Goal: Task Accomplishment & Management: Use online tool/utility

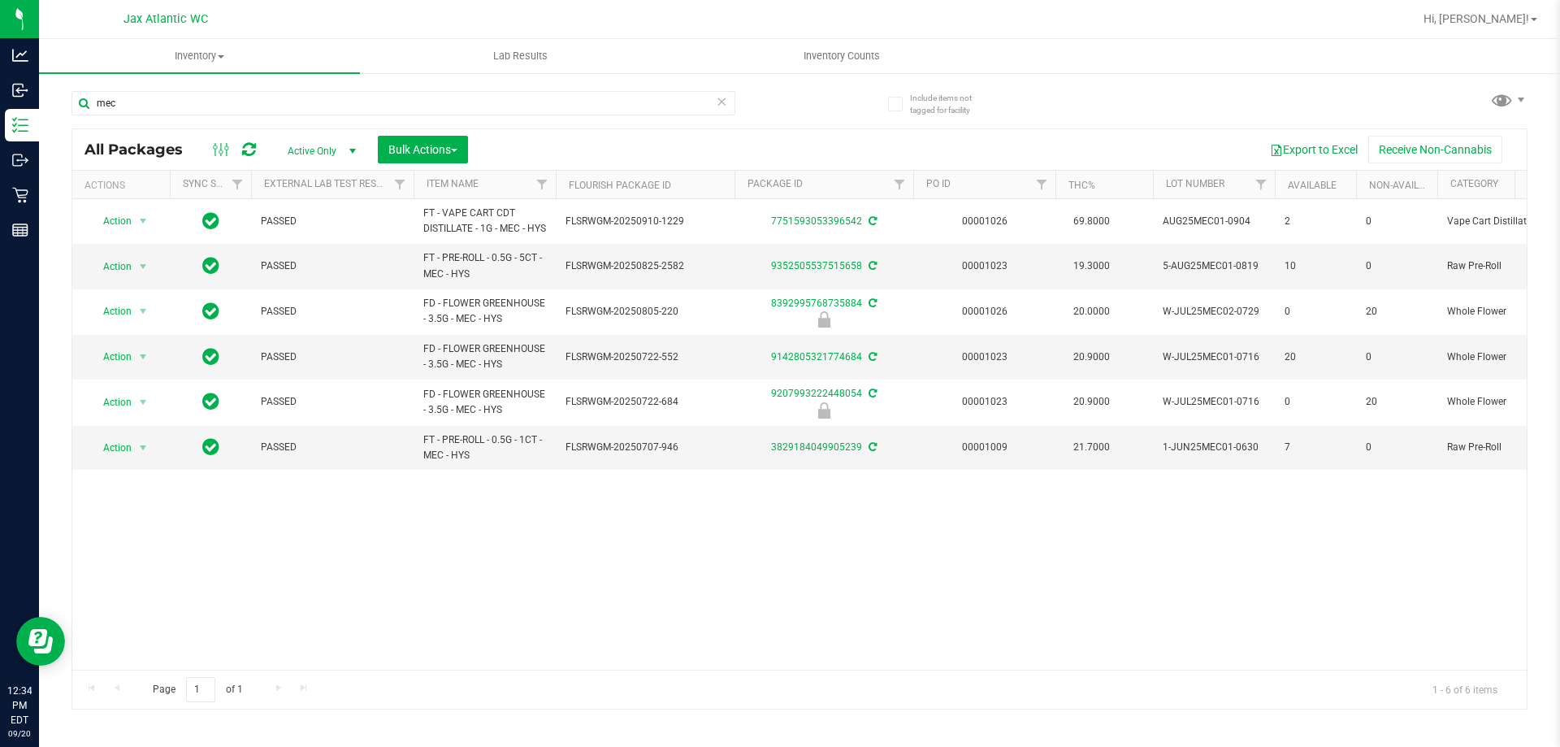
type input "mec"
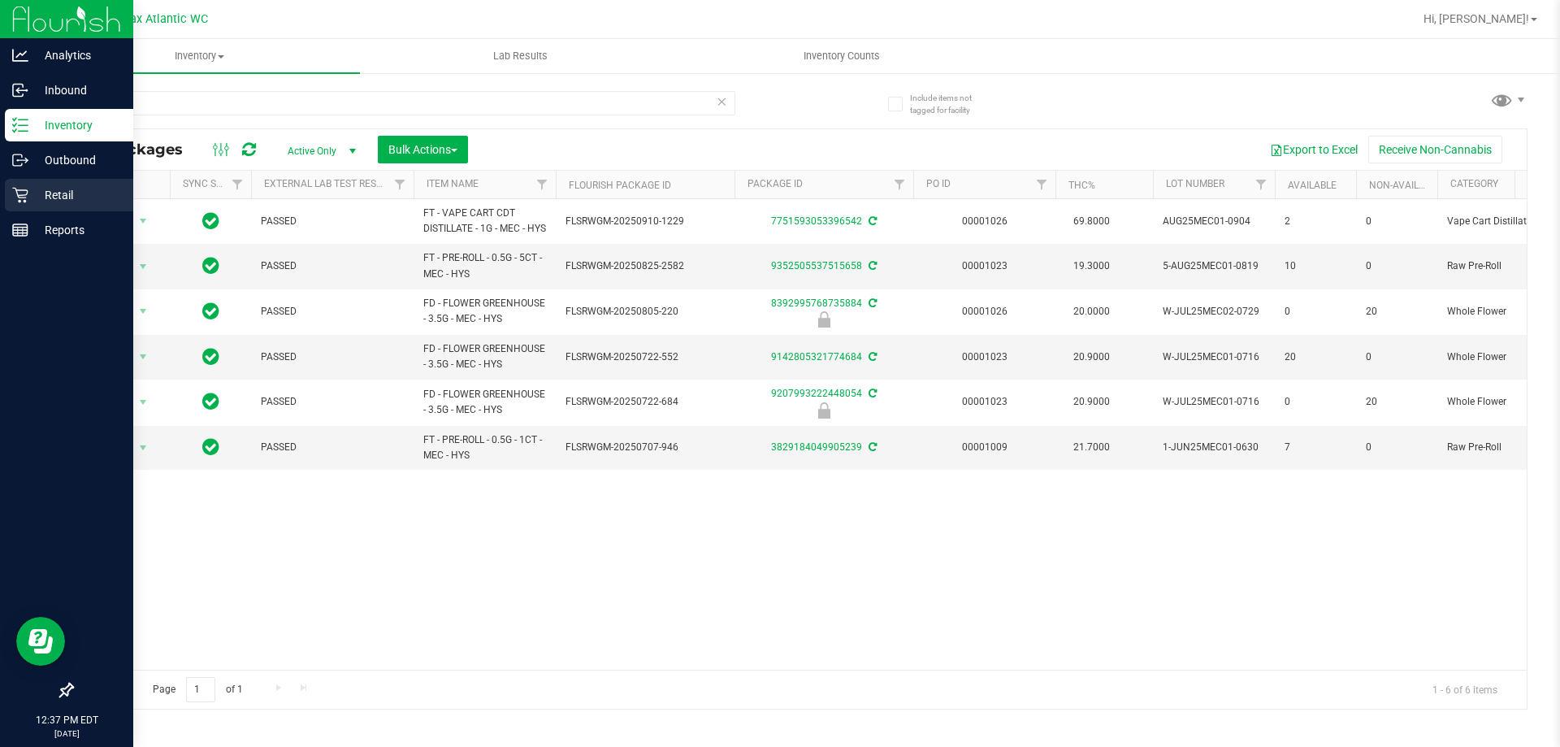
click at [30, 200] on p "Retail" at bounding box center [76, 194] width 97 height 19
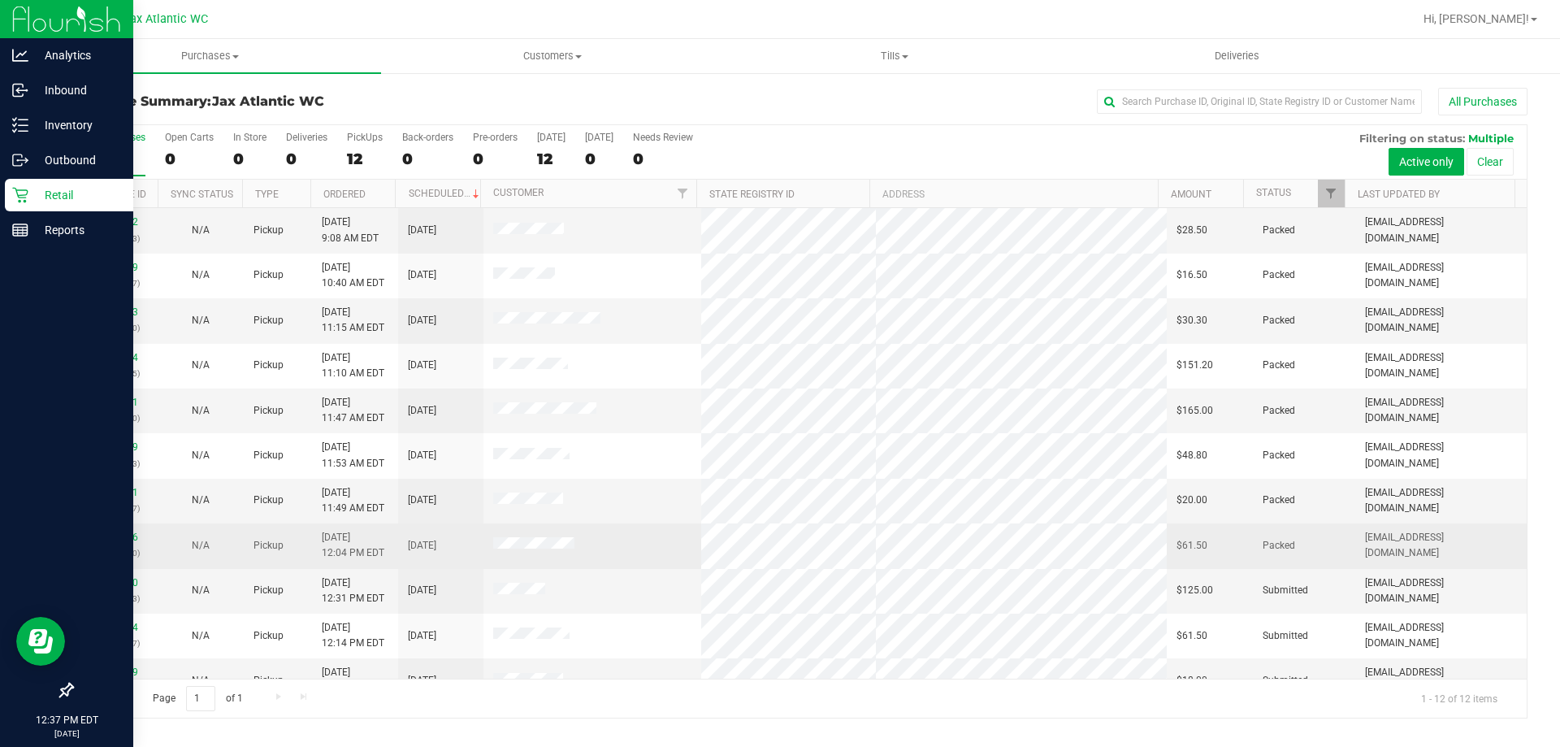
scroll to position [69, 0]
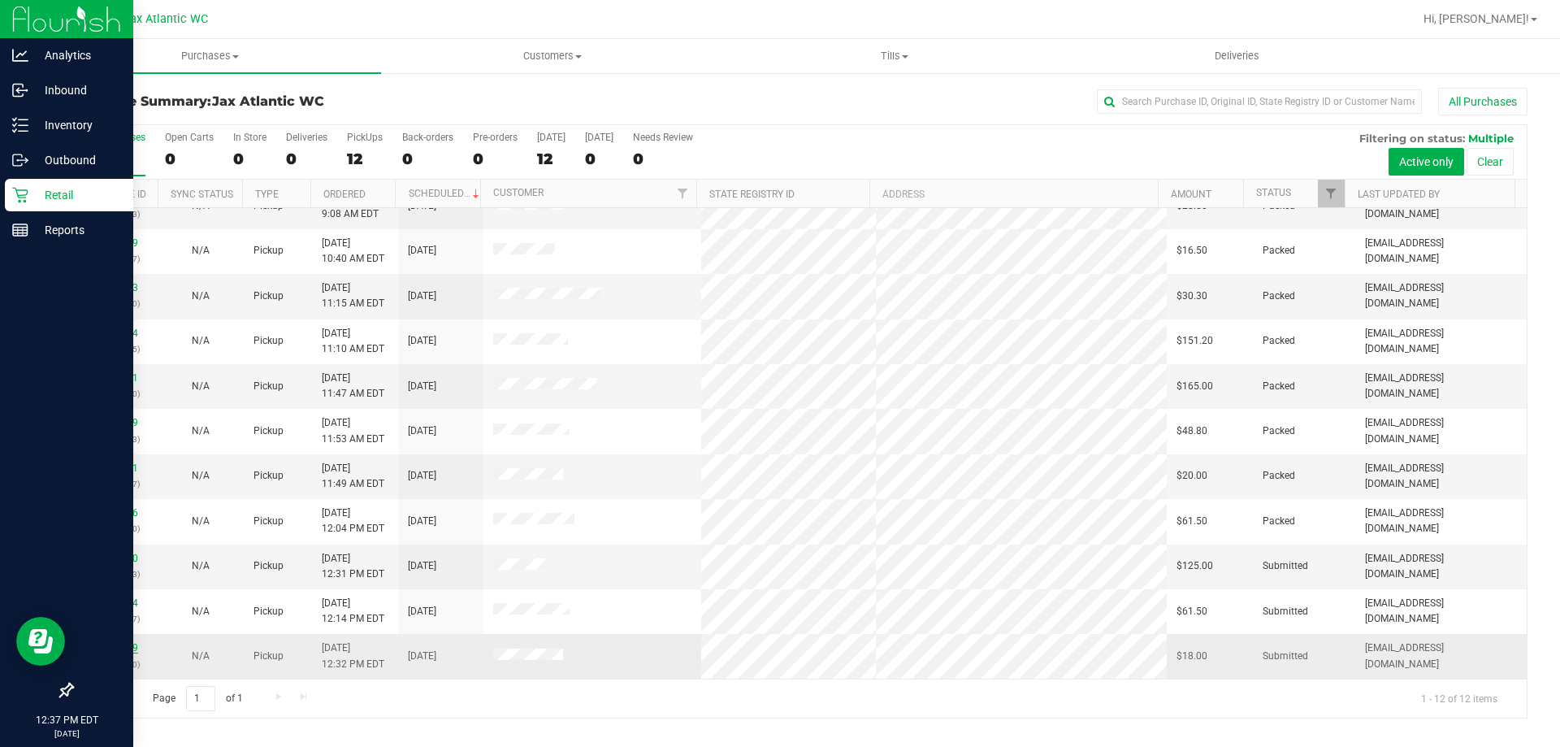
click at [131, 644] on link "11979699" at bounding box center [115, 647] width 45 height 11
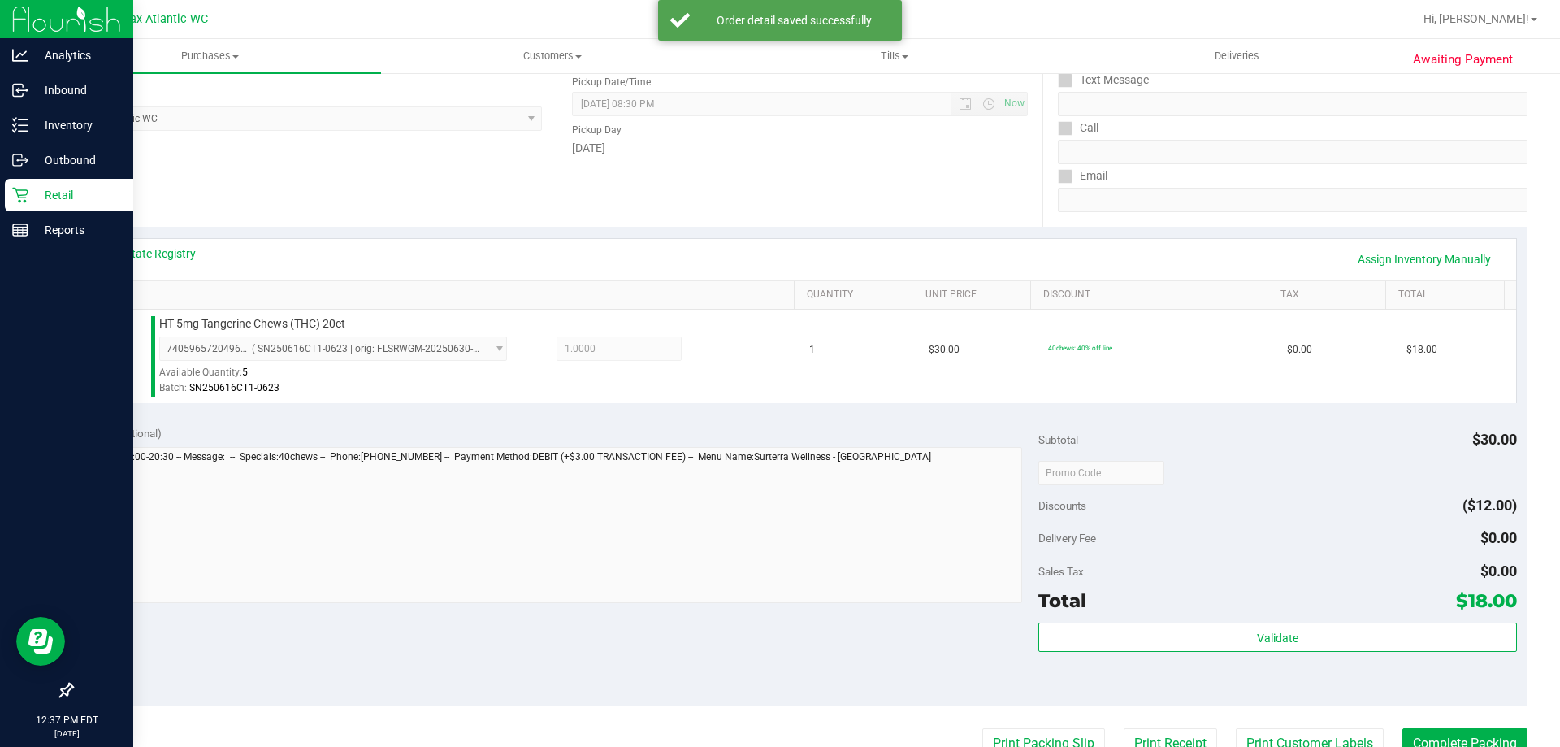
scroll to position [406, 0]
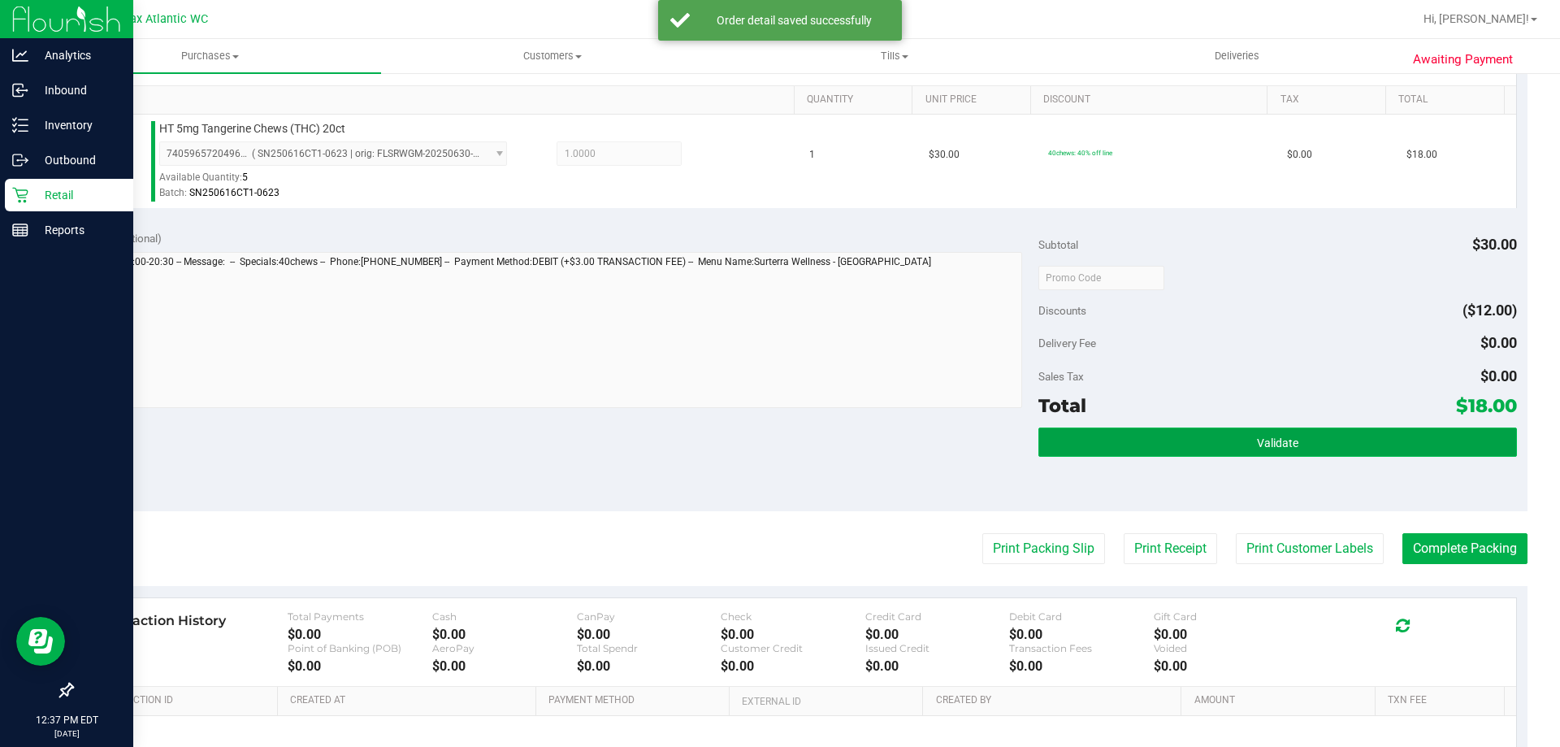
click at [1324, 444] on button "Validate" at bounding box center [1277, 441] width 478 height 29
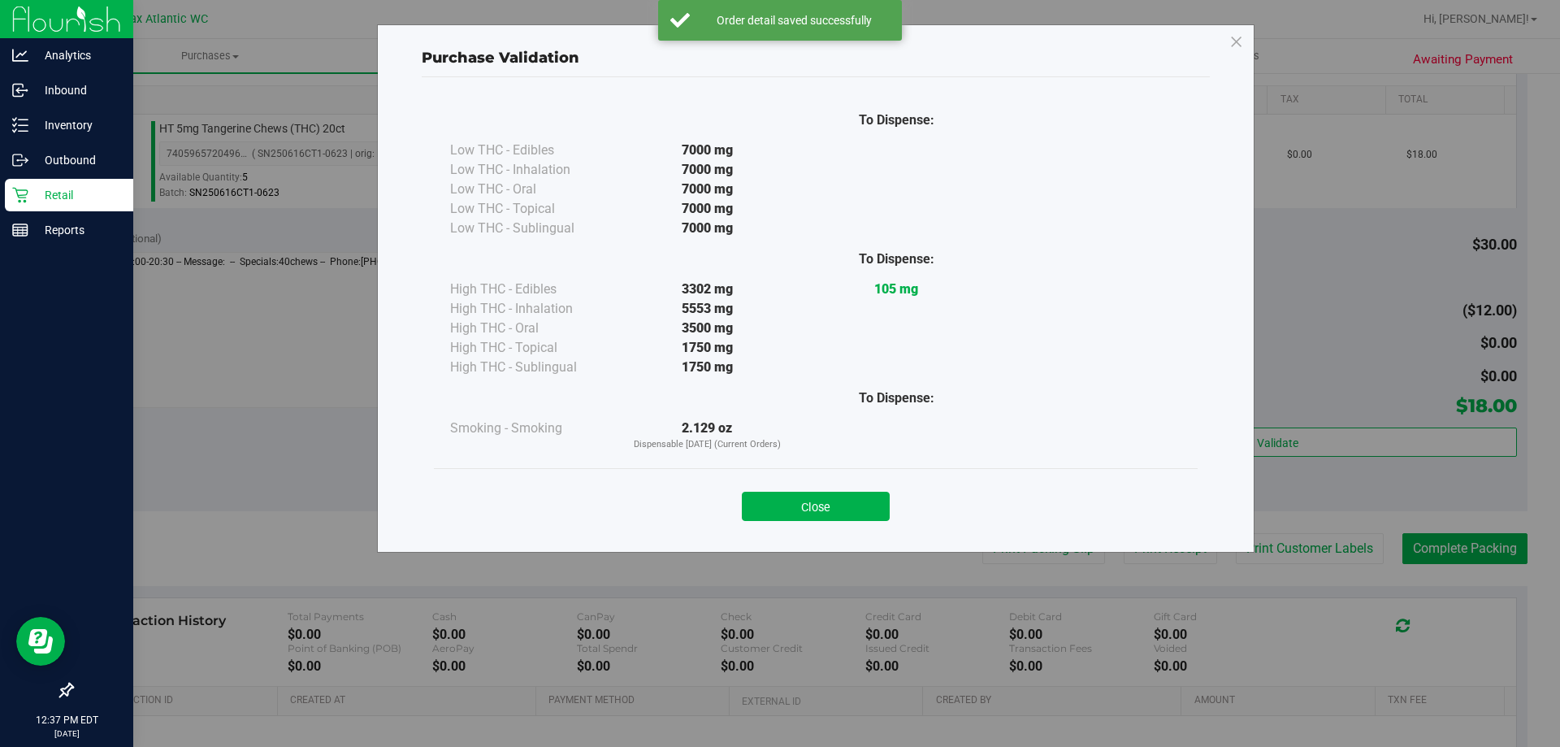
click at [866, 500] on button "Close" at bounding box center [816, 506] width 148 height 29
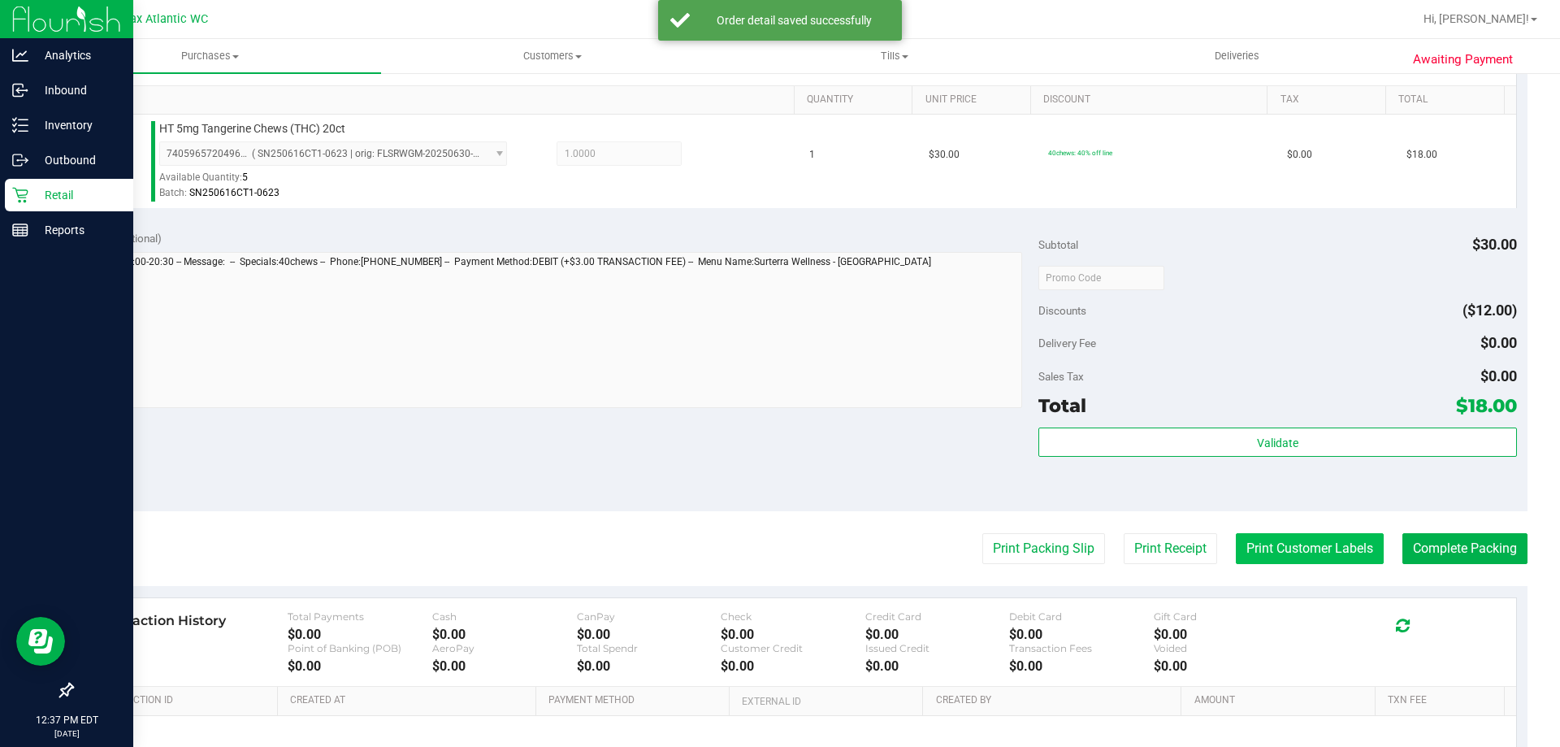
click at [1249, 546] on button "Print Customer Labels" at bounding box center [1310, 548] width 148 height 31
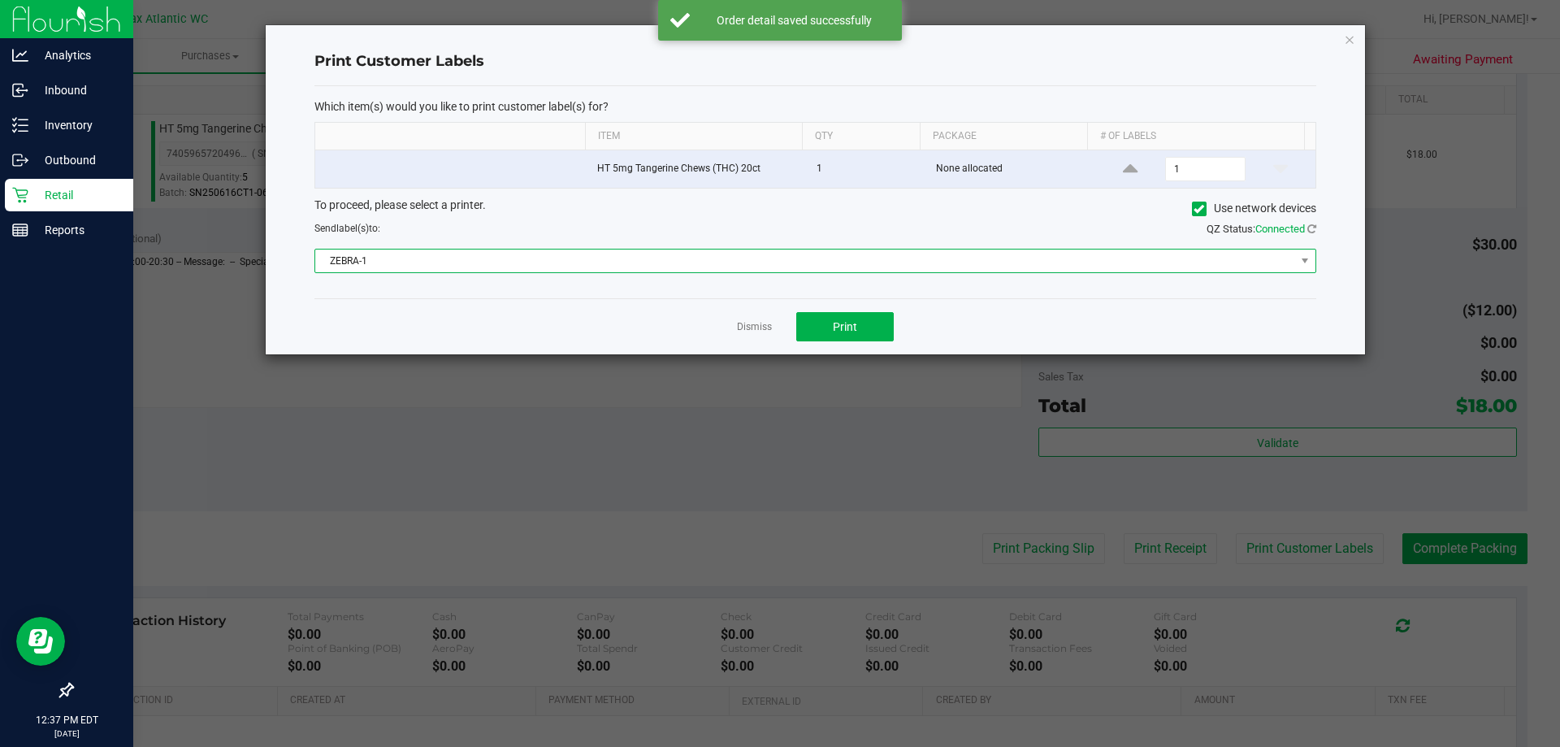
click at [723, 264] on span "ZEBRA-1" at bounding box center [805, 260] width 980 height 23
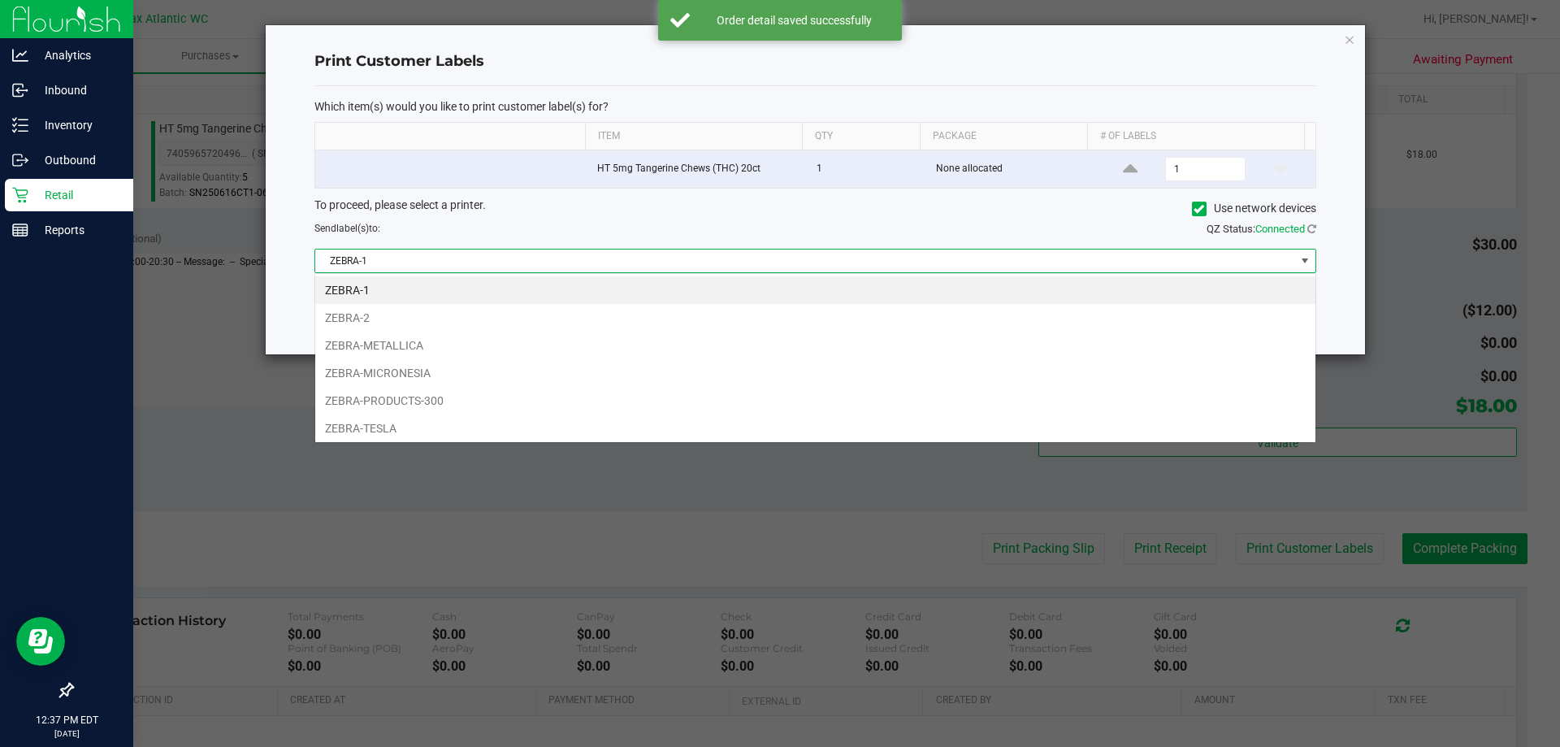
scroll to position [24, 1001]
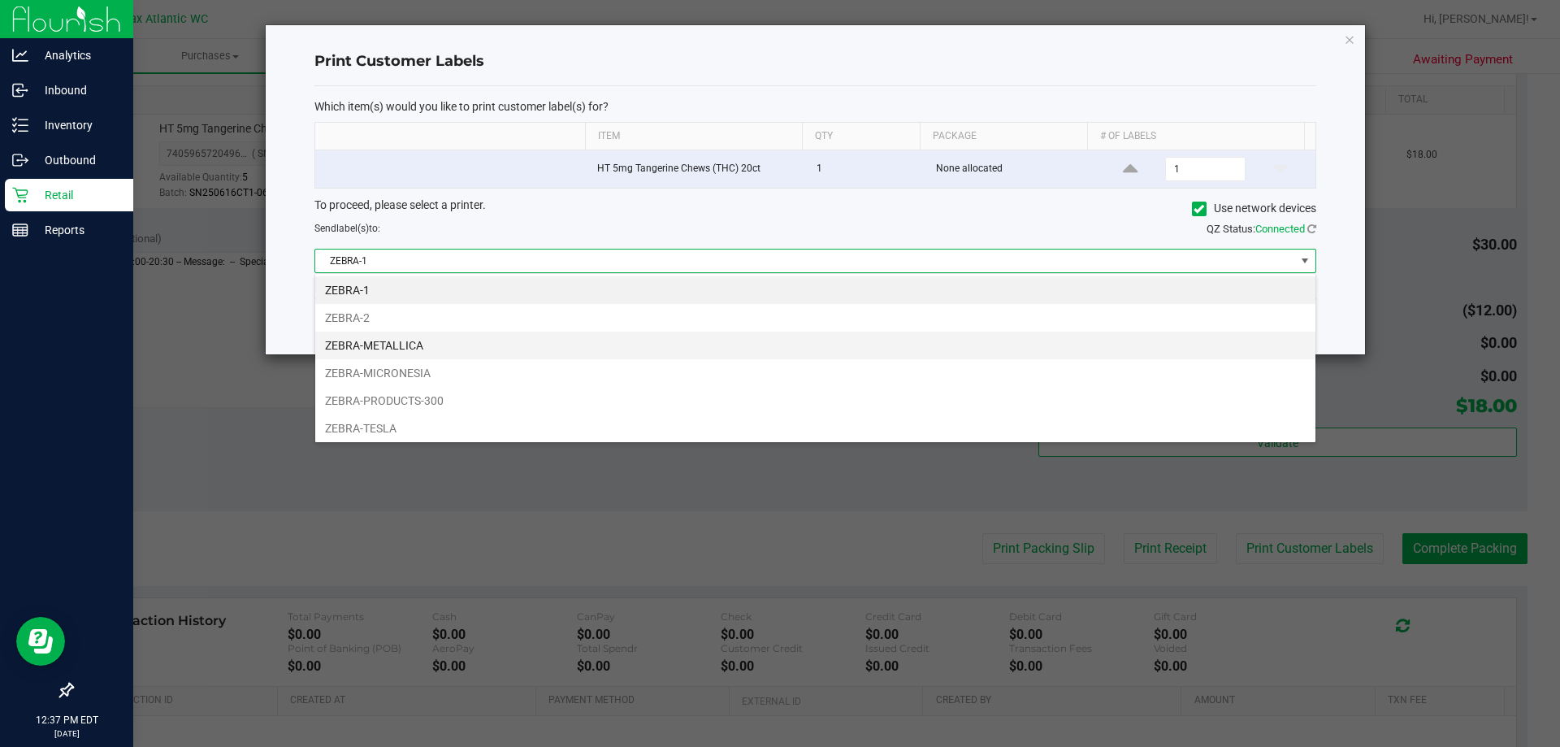
click at [405, 343] on li "ZEBRA-METALLICA" at bounding box center [815, 345] width 1000 height 28
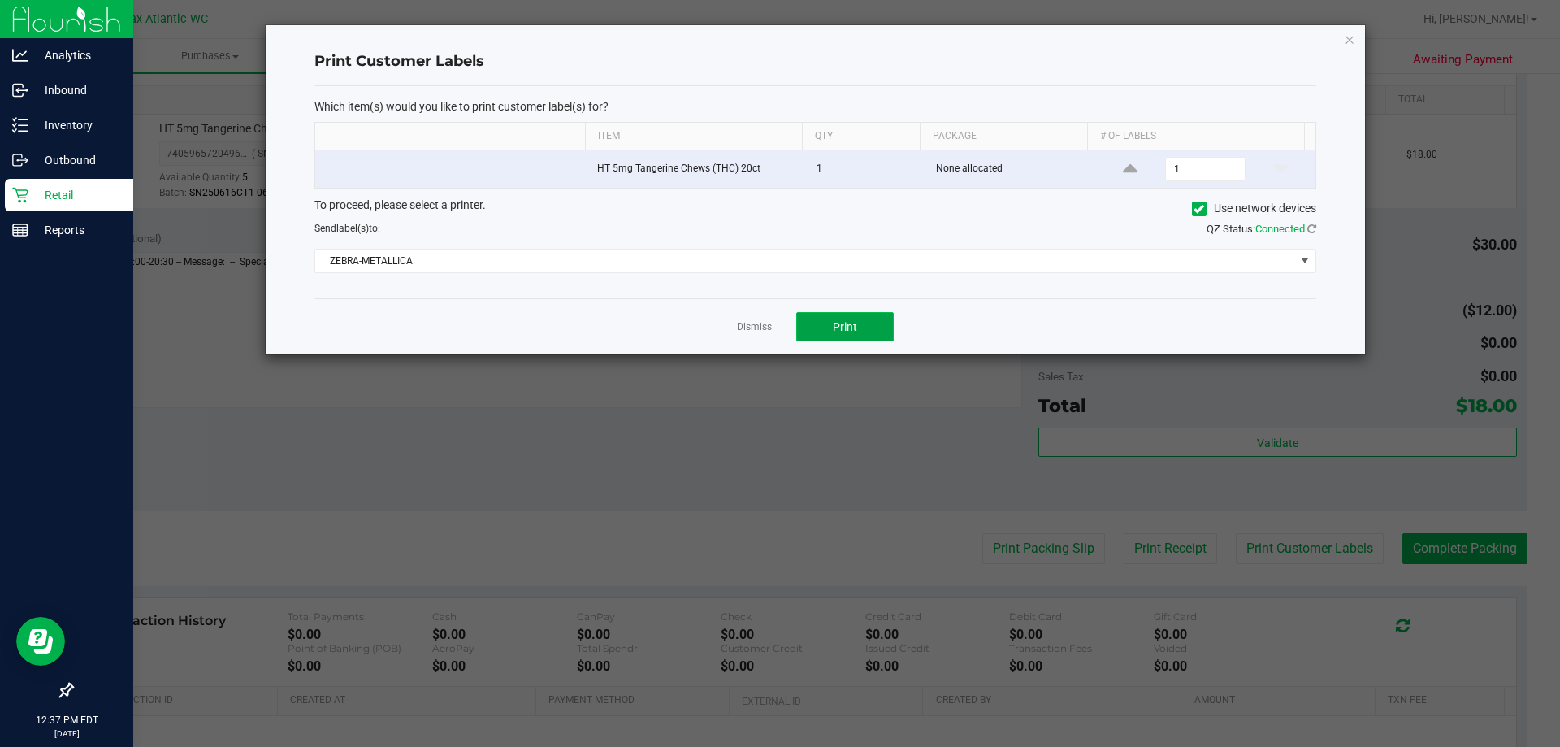
click at [828, 327] on button "Print" at bounding box center [844, 326] width 97 height 29
click at [758, 325] on link "Dismiss" at bounding box center [754, 327] width 35 height 14
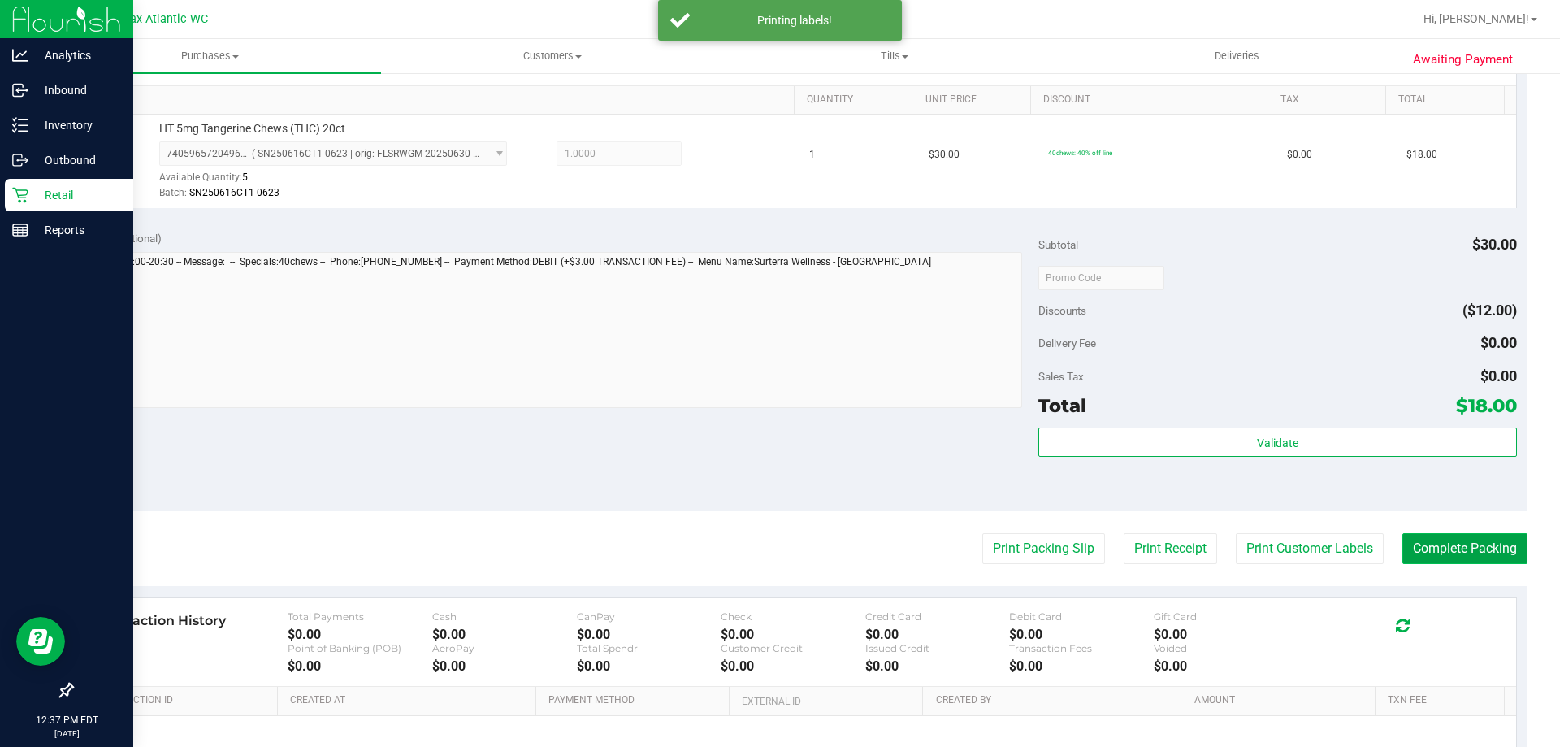
click at [1402, 542] on button "Complete Packing" at bounding box center [1464, 548] width 125 height 31
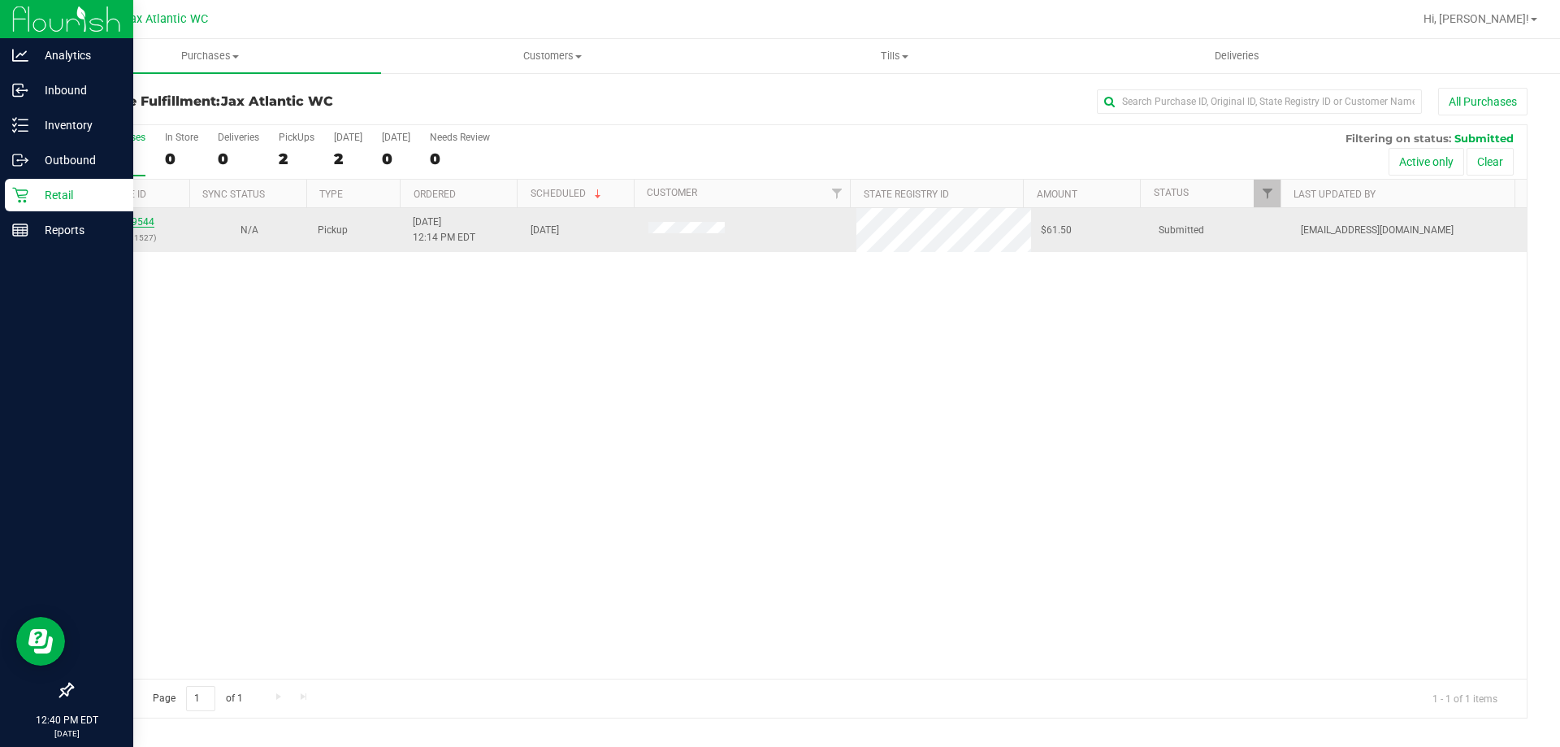
click at [119, 219] on link "11979544" at bounding box center [131, 221] width 45 height 11
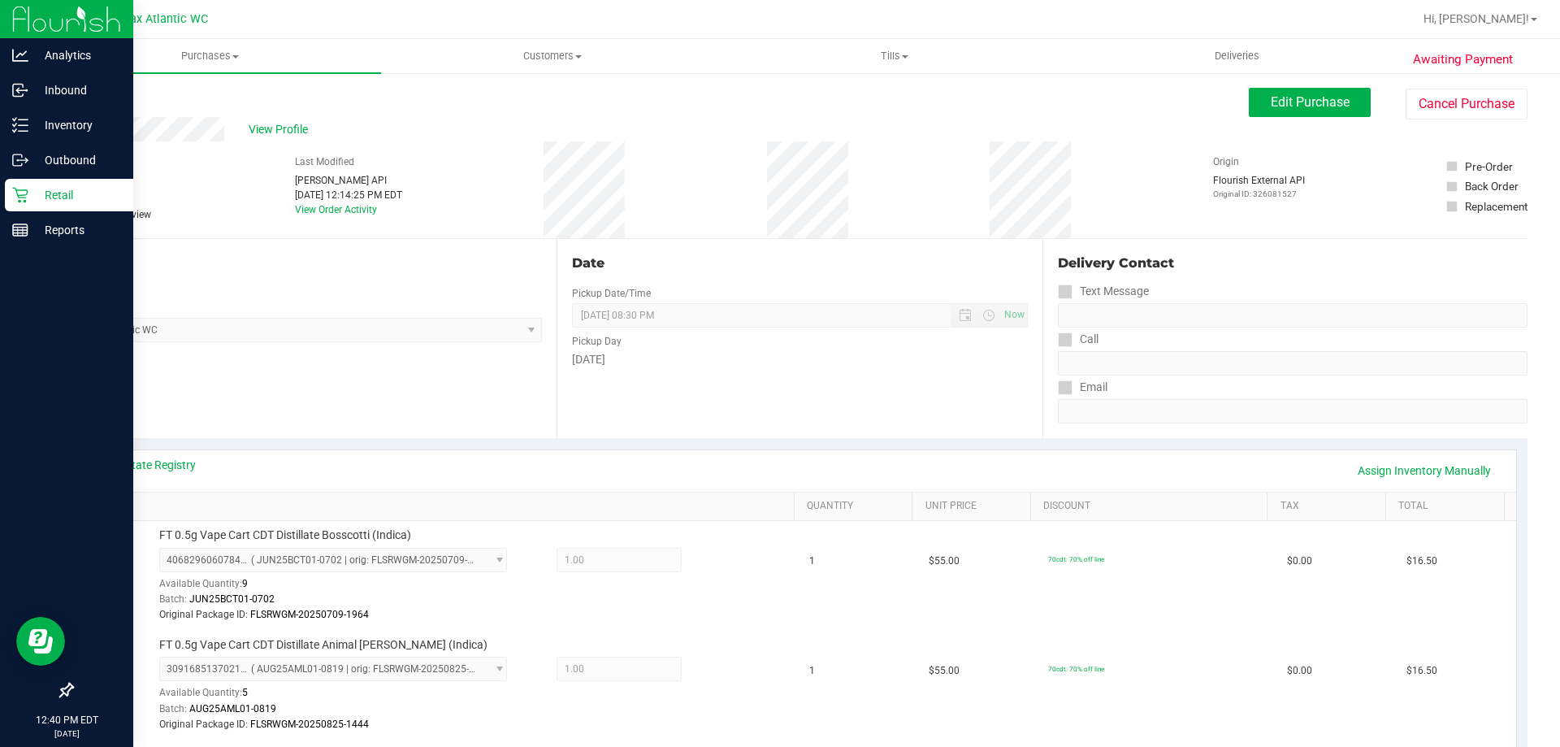
drag, startPoint x: 23, startPoint y: 193, endPoint x: 98, endPoint y: 197, distance: 75.6
click at [24, 193] on icon at bounding box center [20, 195] width 16 height 16
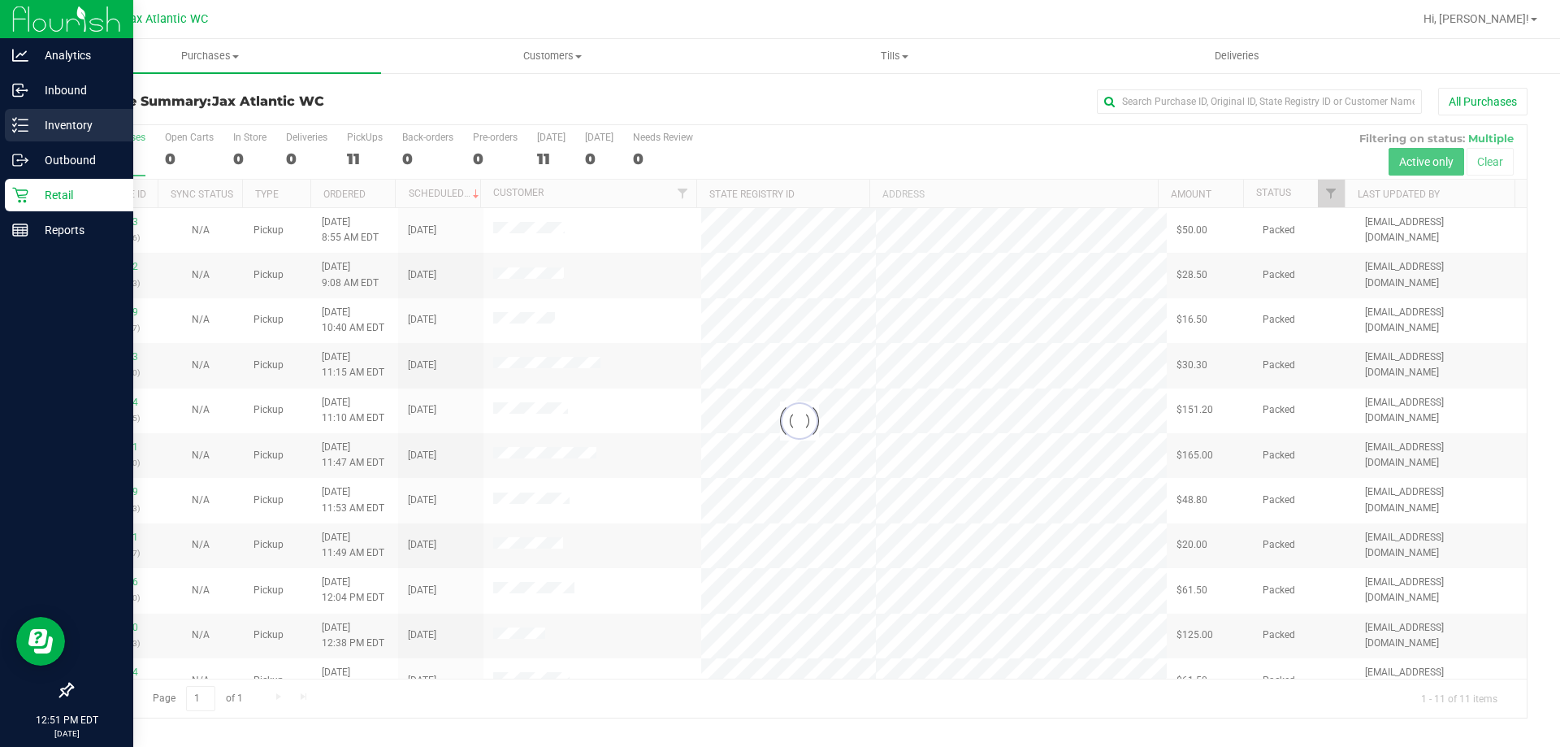
click at [32, 120] on p "Inventory" at bounding box center [76, 124] width 97 height 19
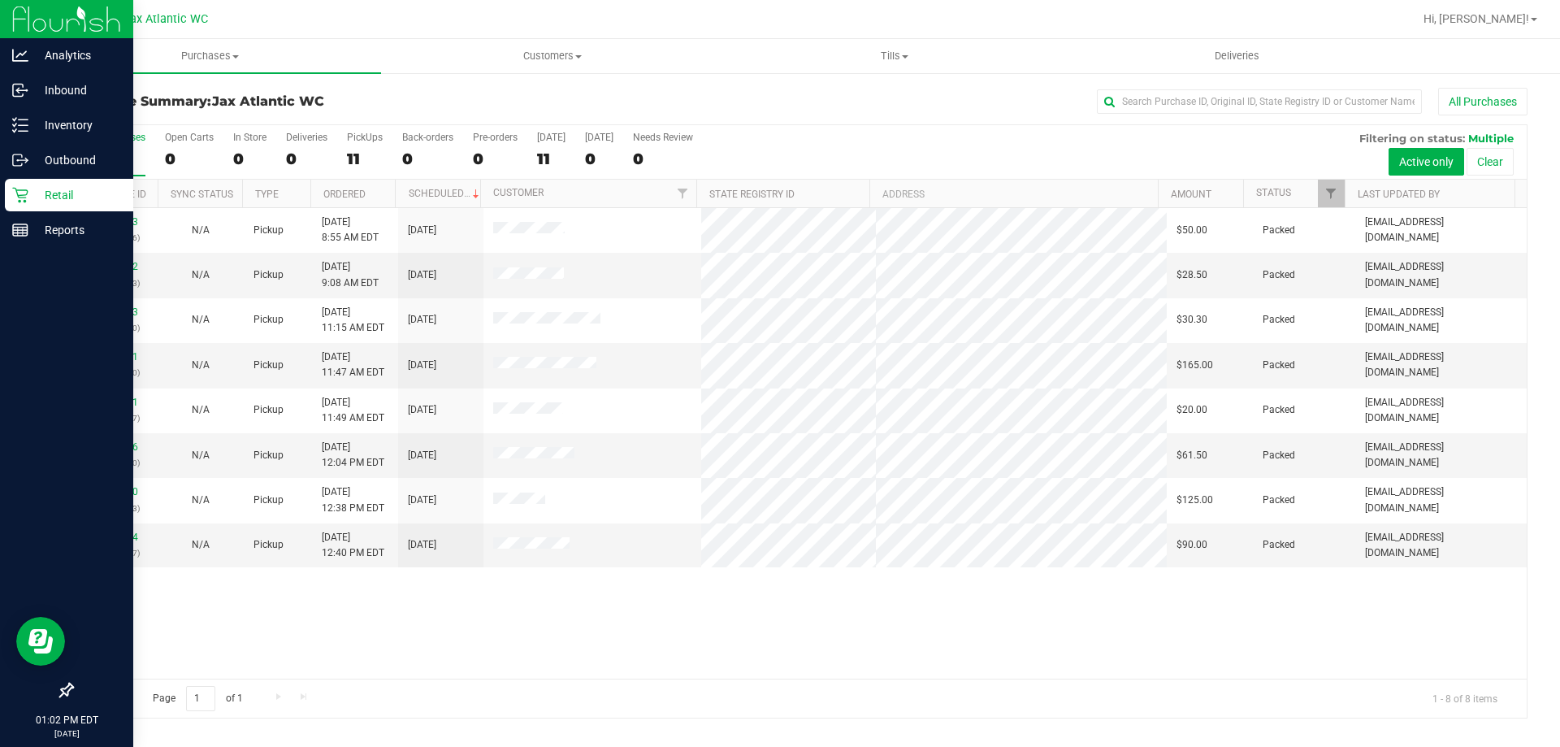
click at [34, 193] on p "Retail" at bounding box center [76, 194] width 97 height 19
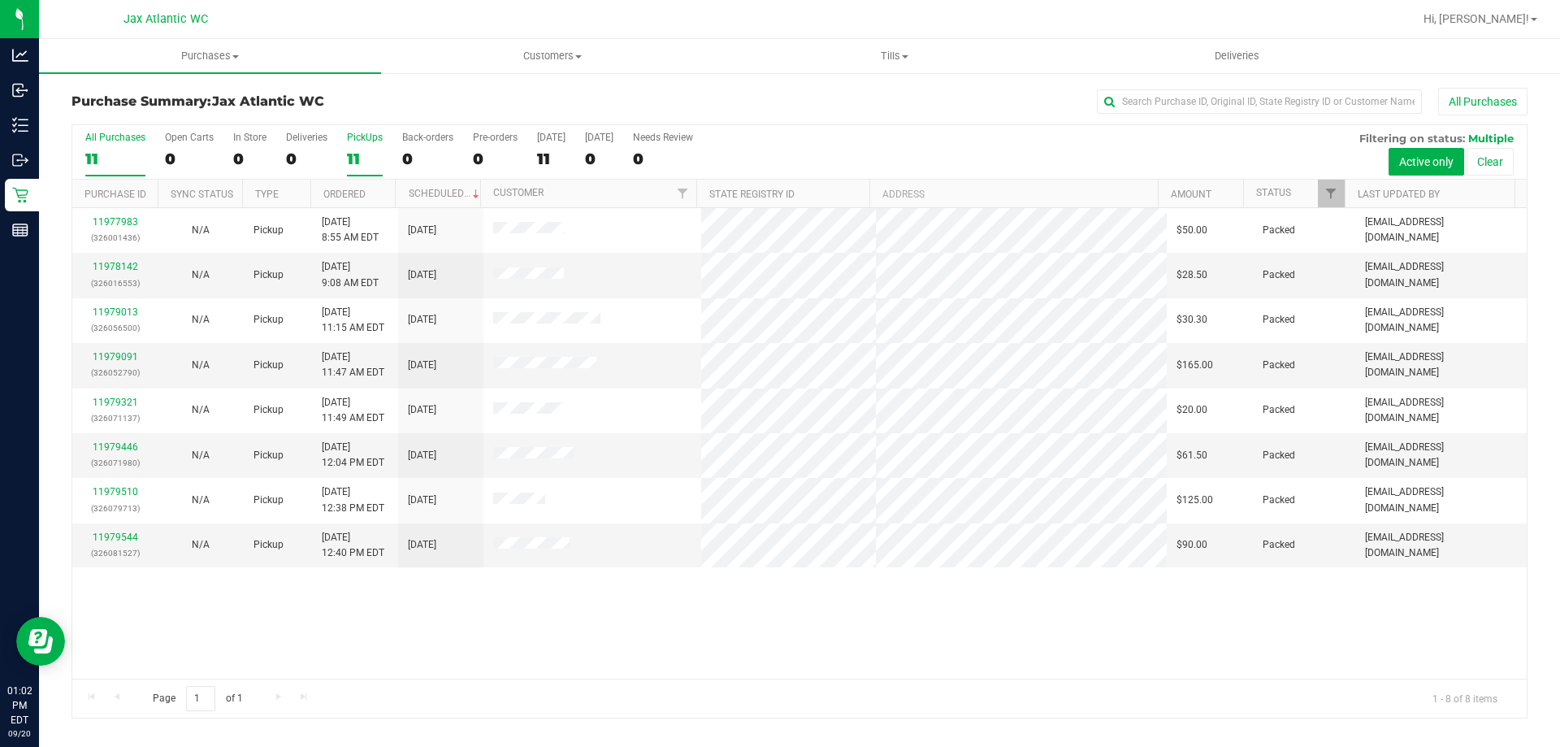
click at [353, 157] on div "11" at bounding box center [365, 158] width 36 height 19
click at [0, 0] on input "PickUps 11" at bounding box center [0, 0] width 0 height 0
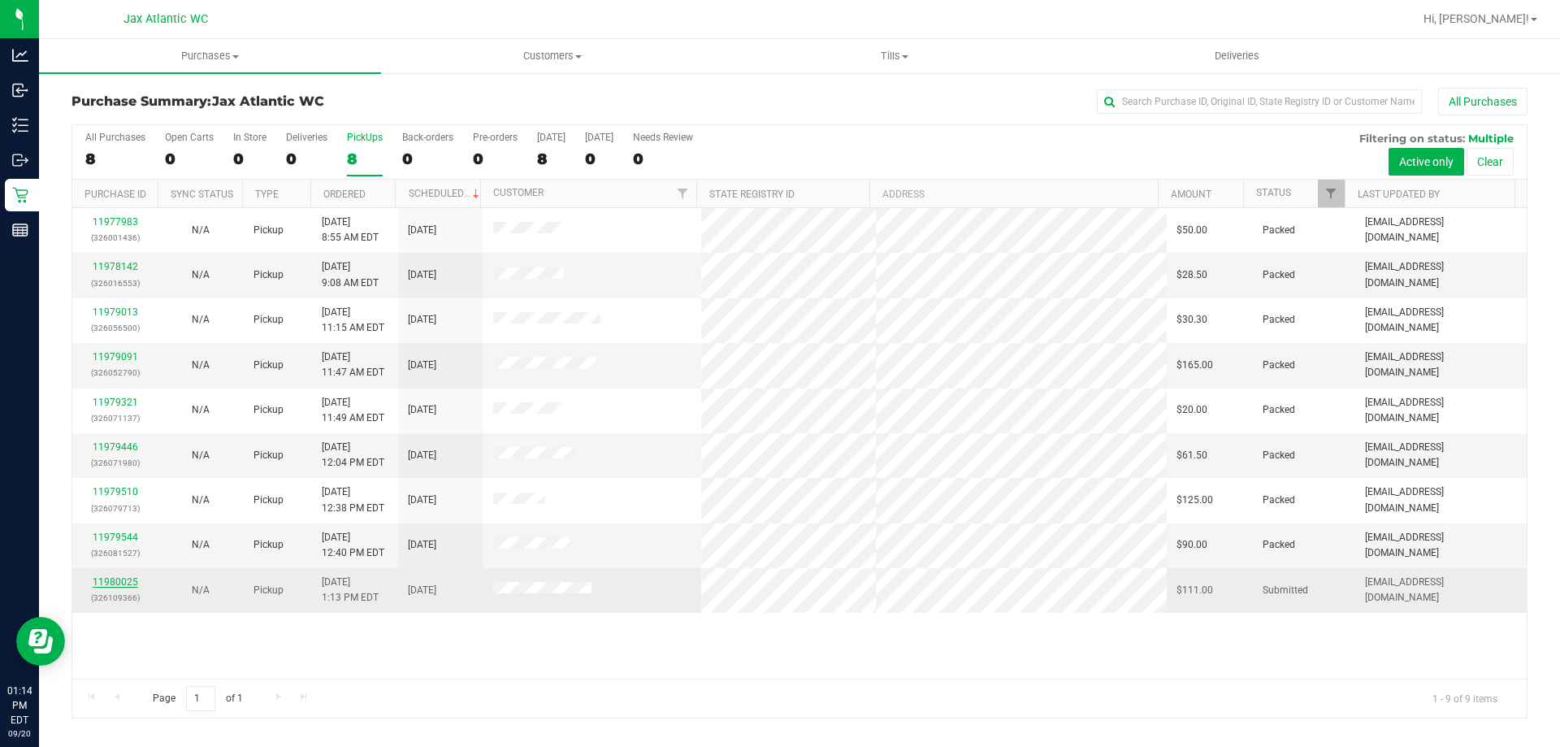
click at [120, 578] on link "11980025" at bounding box center [115, 581] width 45 height 11
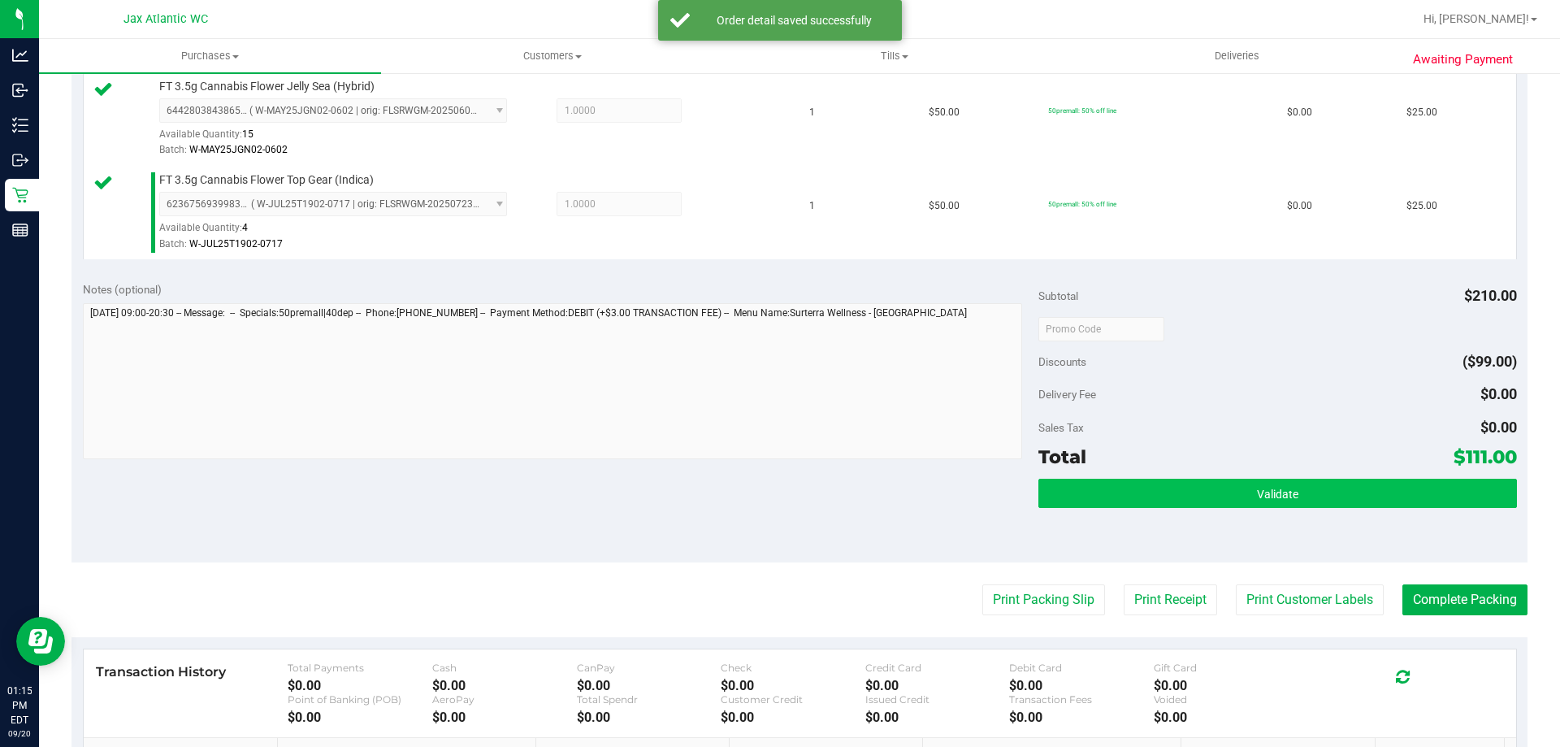
scroll to position [650, 0]
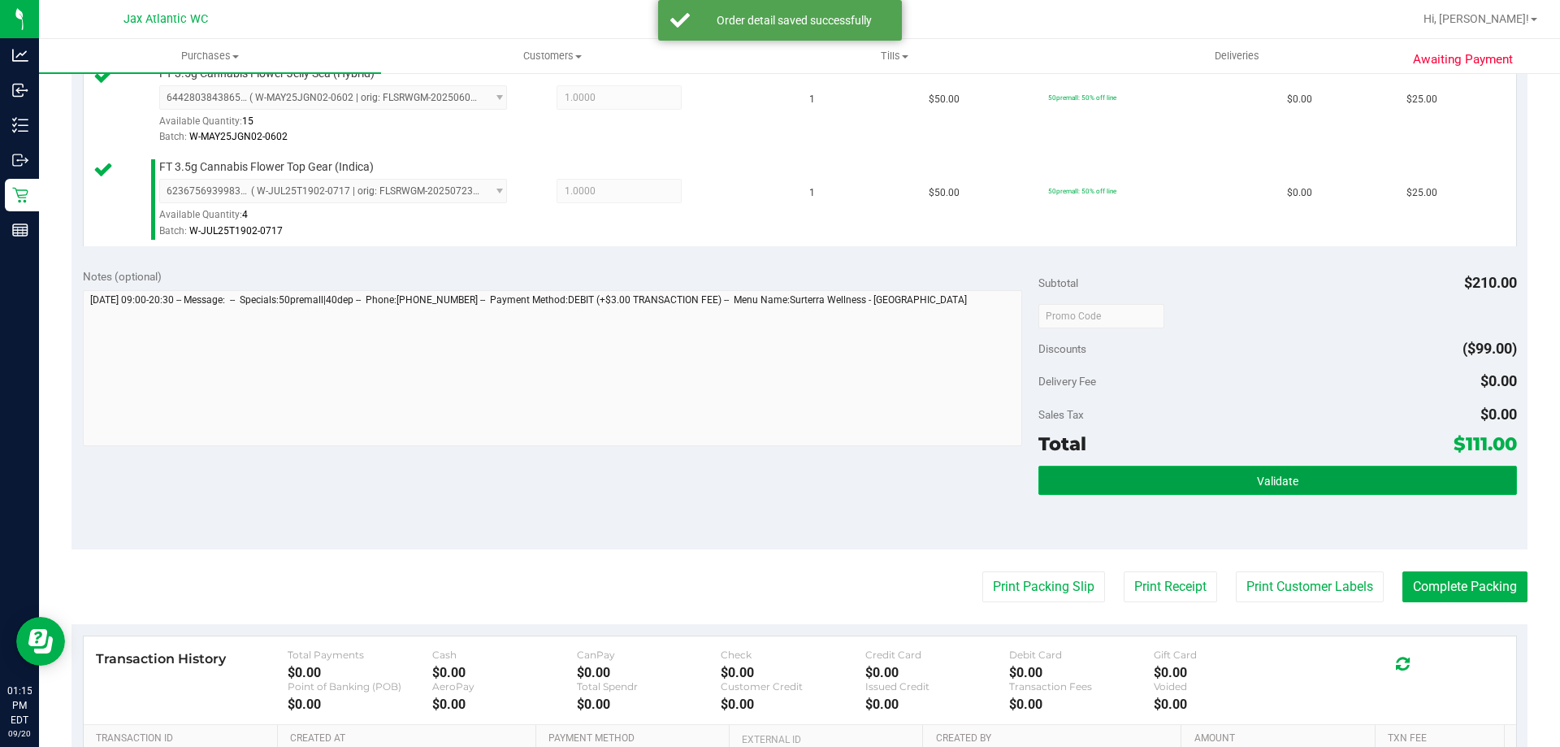
click at [1264, 474] on span "Validate" at bounding box center [1277, 480] width 41 height 13
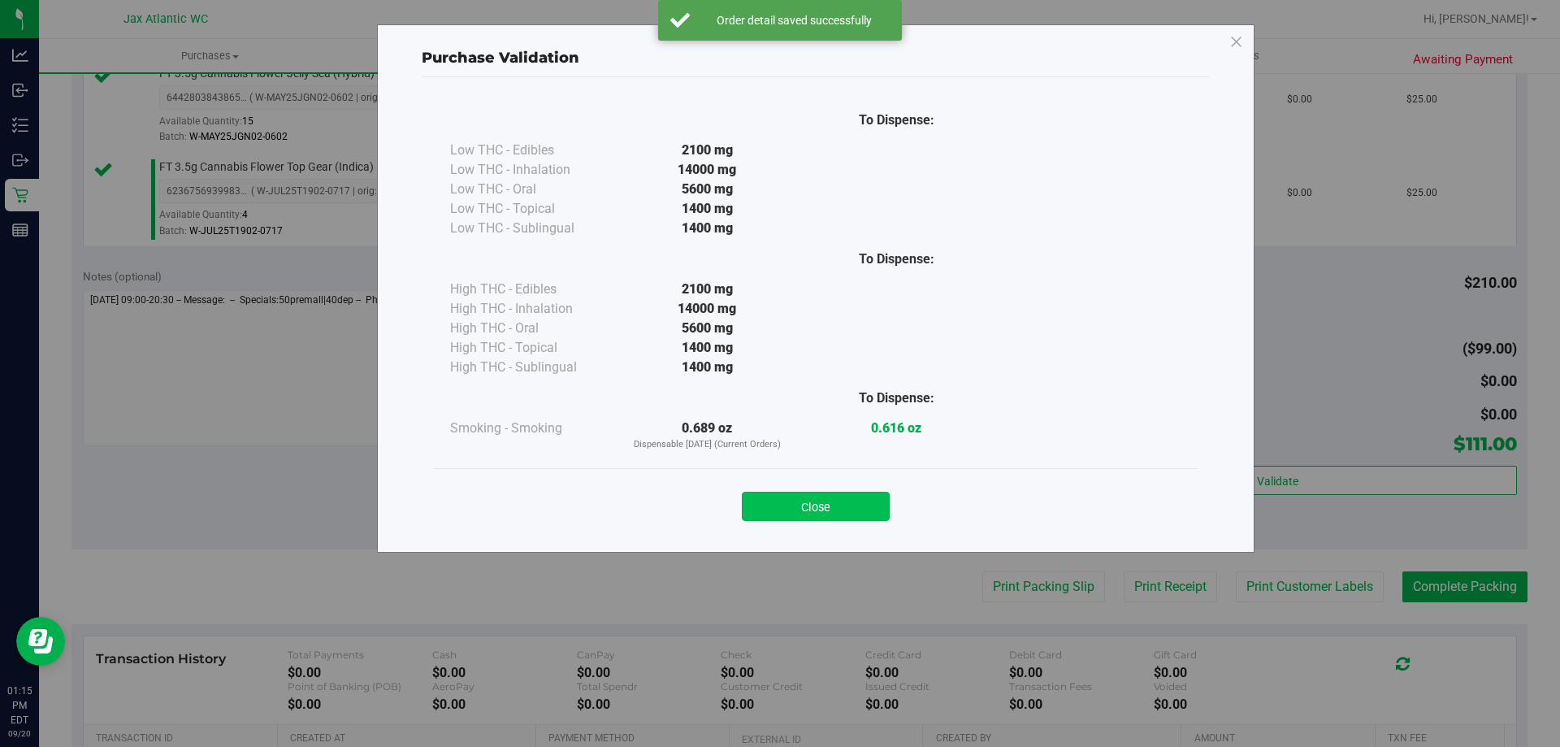
click at [865, 498] on button "Close" at bounding box center [816, 506] width 148 height 29
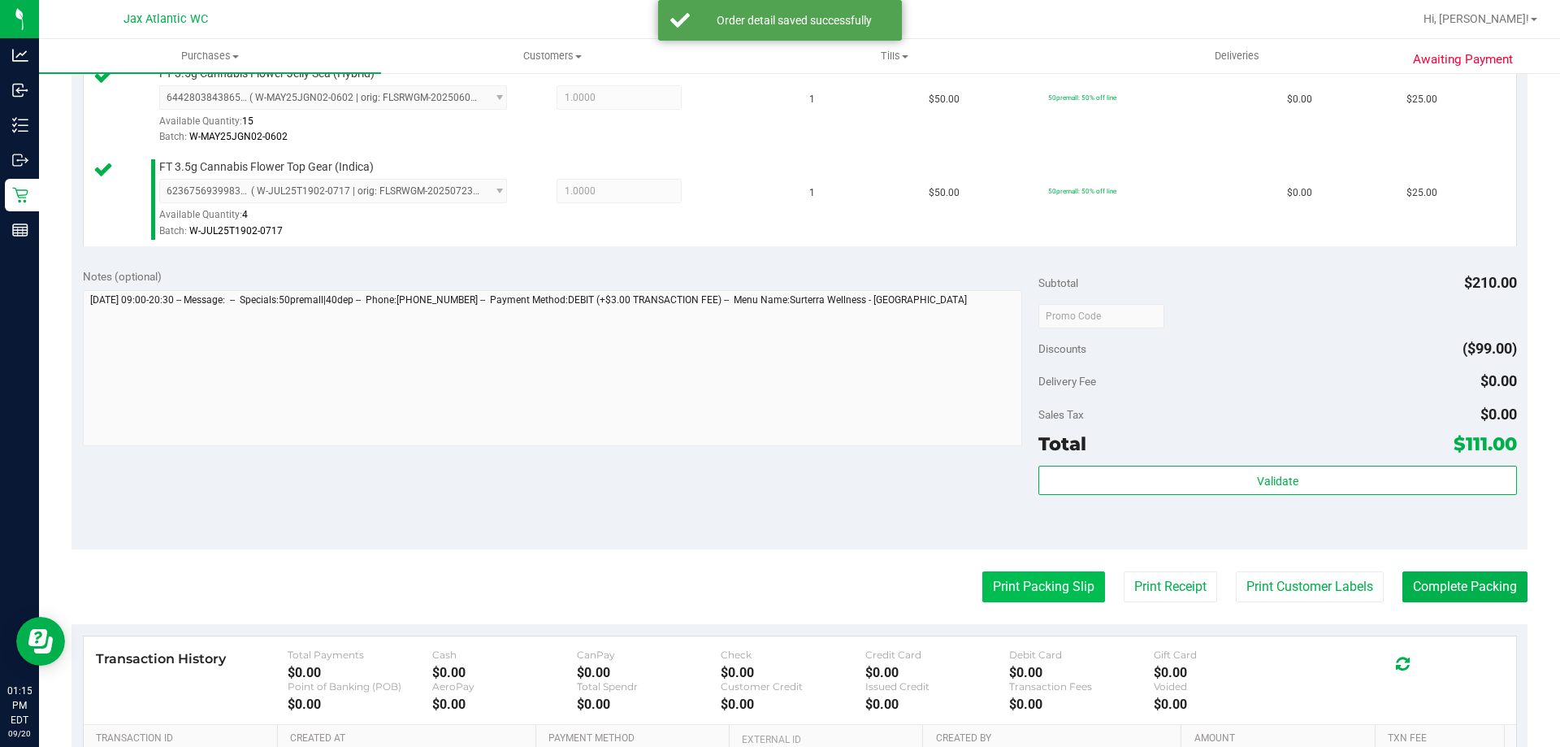
click at [1042, 598] on button "Print Packing Slip" at bounding box center [1043, 586] width 123 height 31
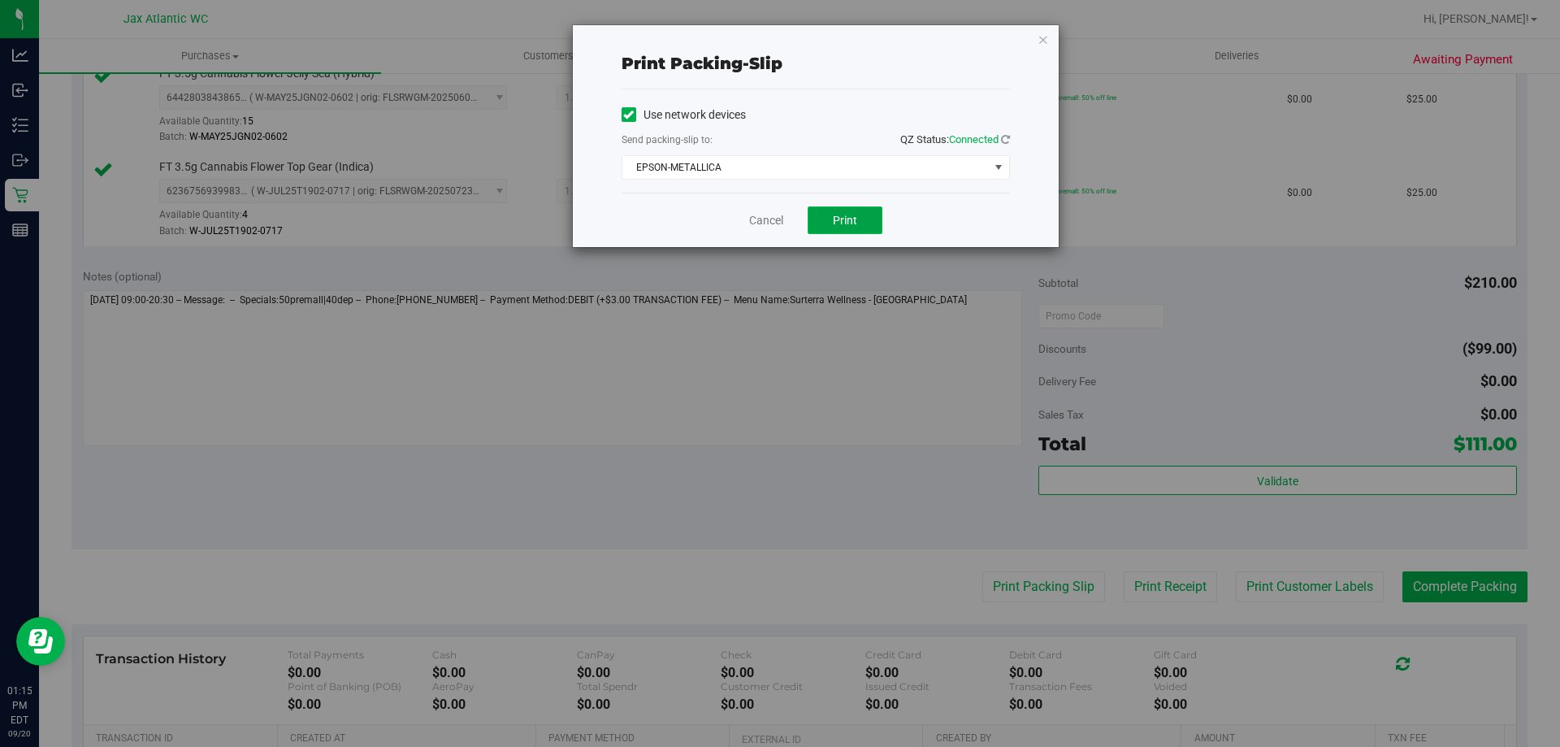
click at [841, 216] on span "Print" at bounding box center [845, 220] width 24 height 13
click at [756, 223] on link "Cancel" at bounding box center [766, 220] width 34 height 17
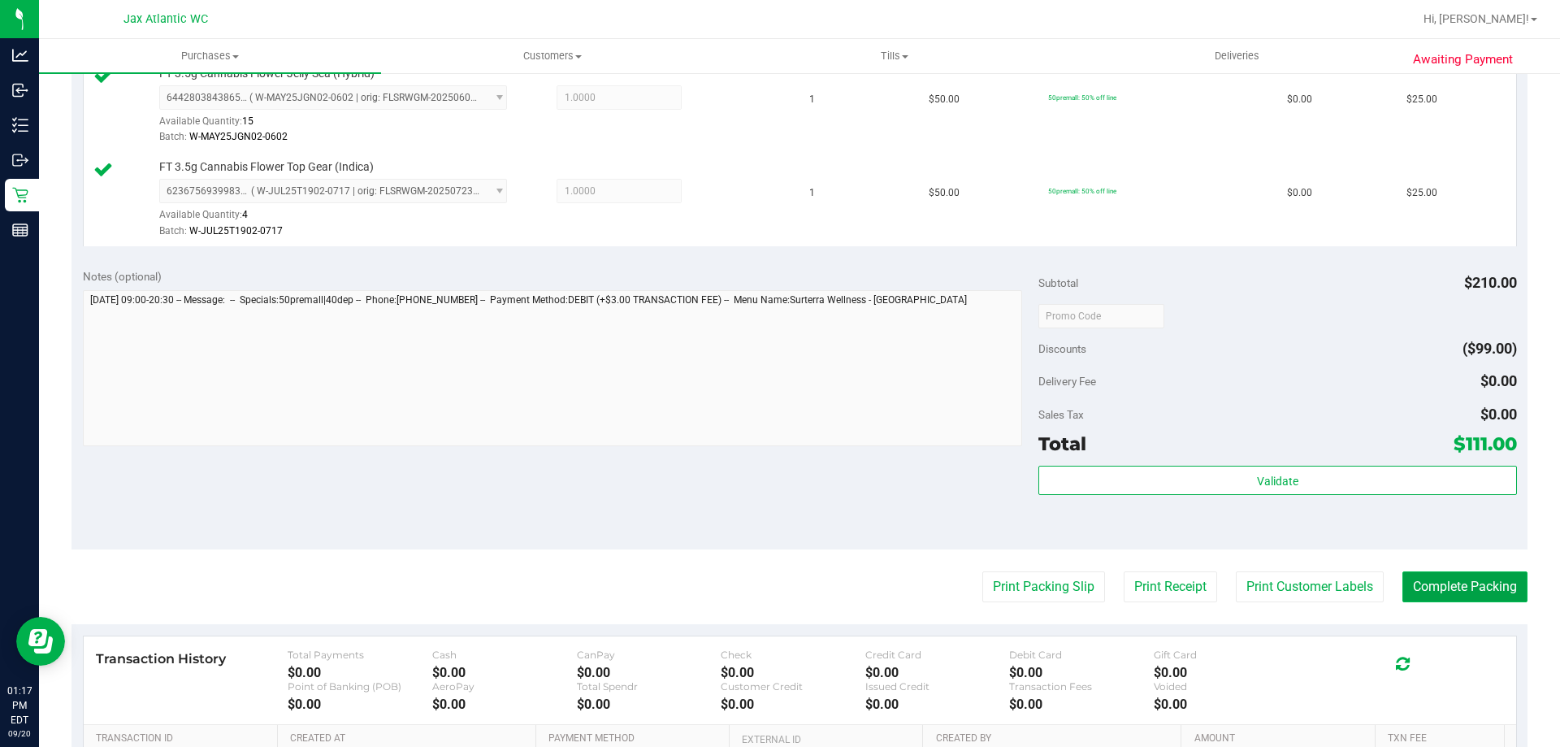
click at [1474, 584] on button "Complete Packing" at bounding box center [1464, 586] width 125 height 31
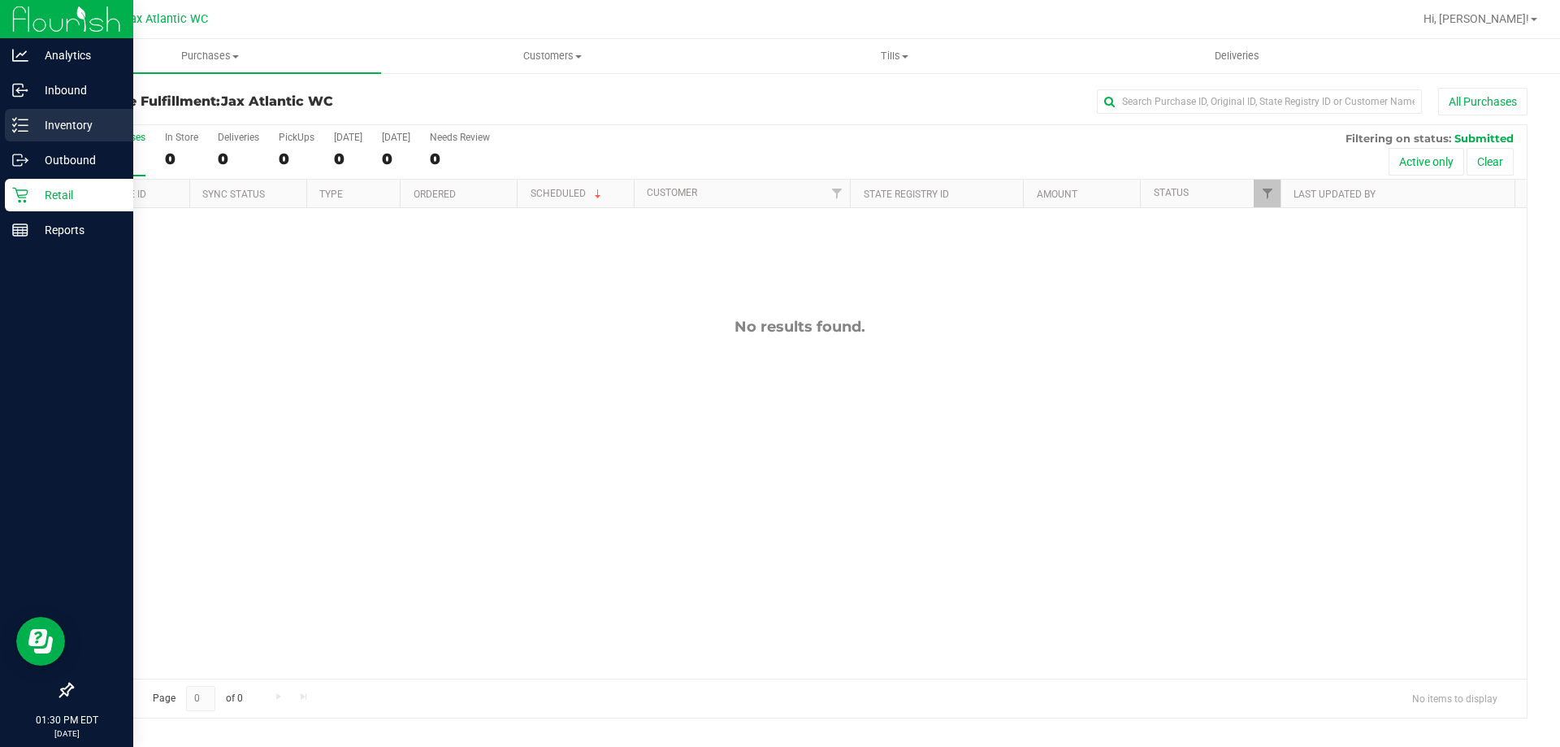
click at [59, 118] on p "Inventory" at bounding box center [76, 124] width 97 height 19
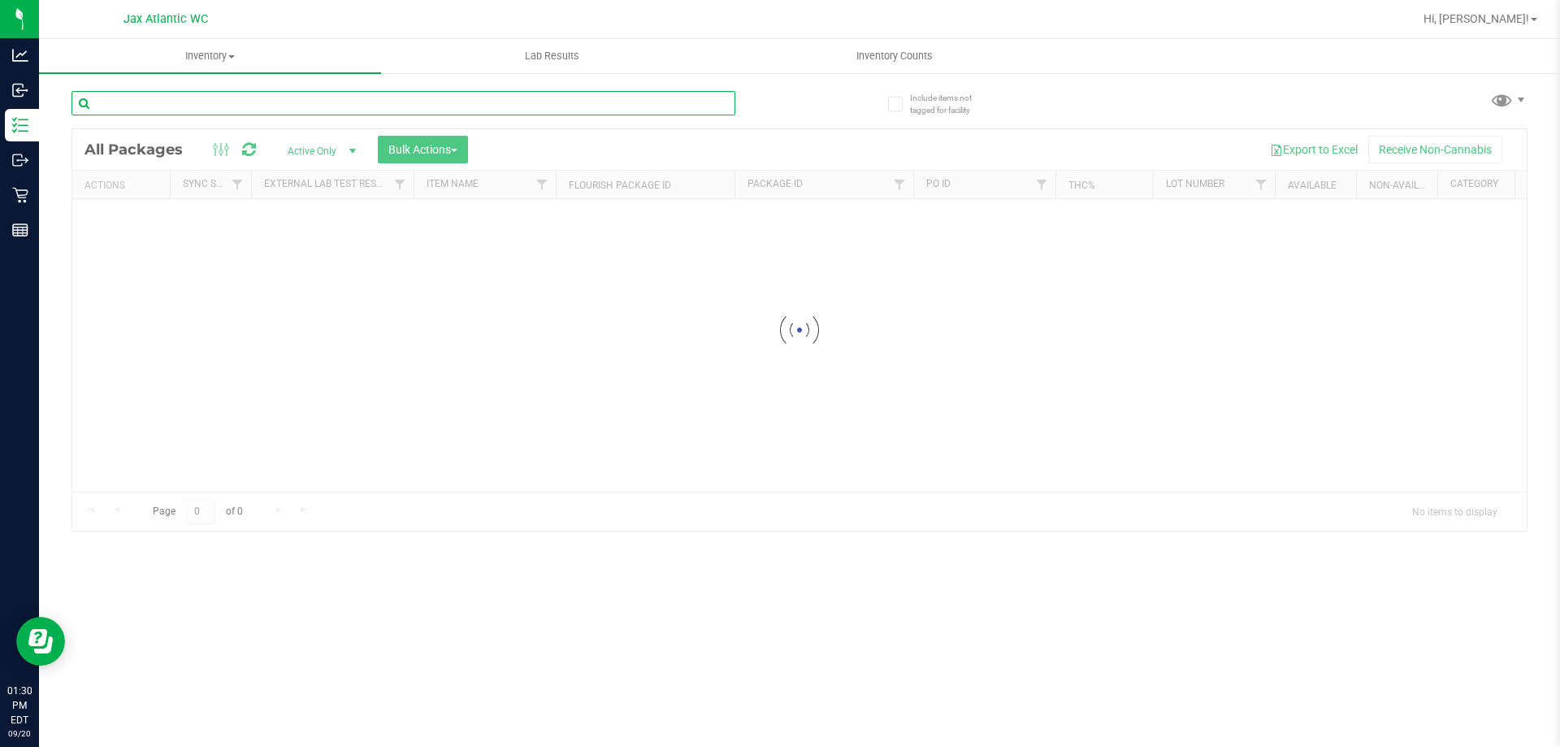
click at [230, 99] on input "text" at bounding box center [403, 103] width 664 height 24
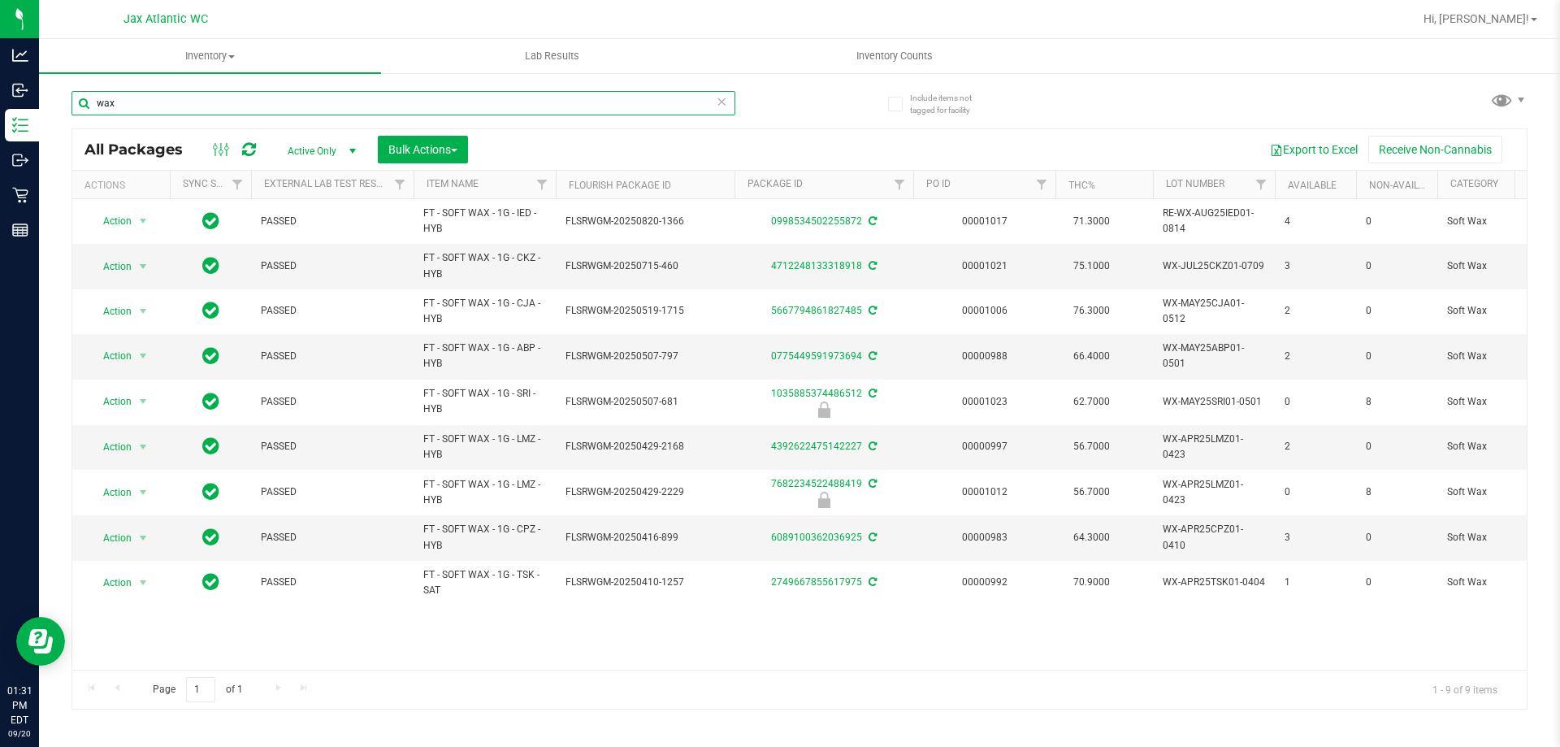
type input "wax"
click at [719, 95] on icon at bounding box center [721, 100] width 11 height 19
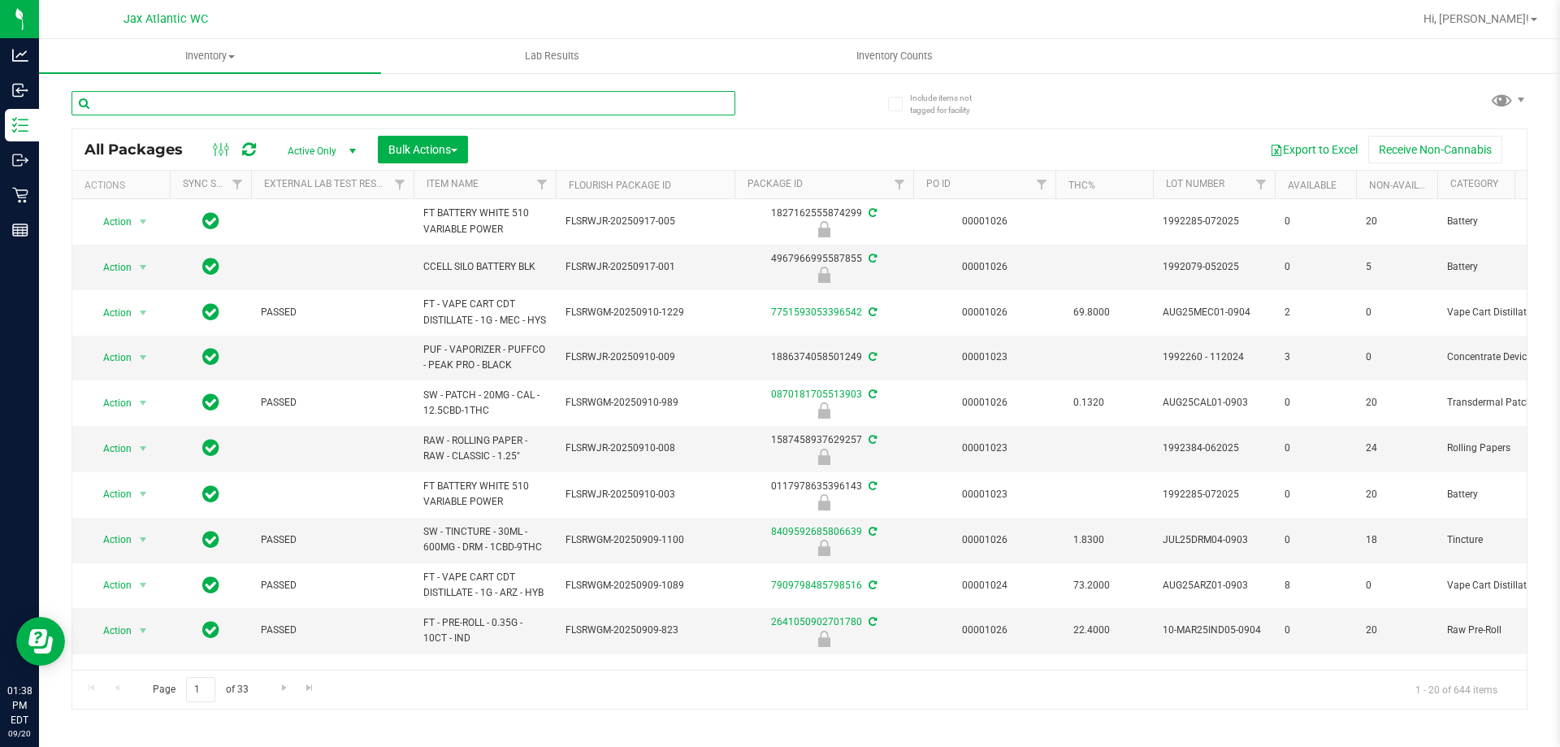
click at [212, 94] on input "text" at bounding box center [403, 103] width 664 height 24
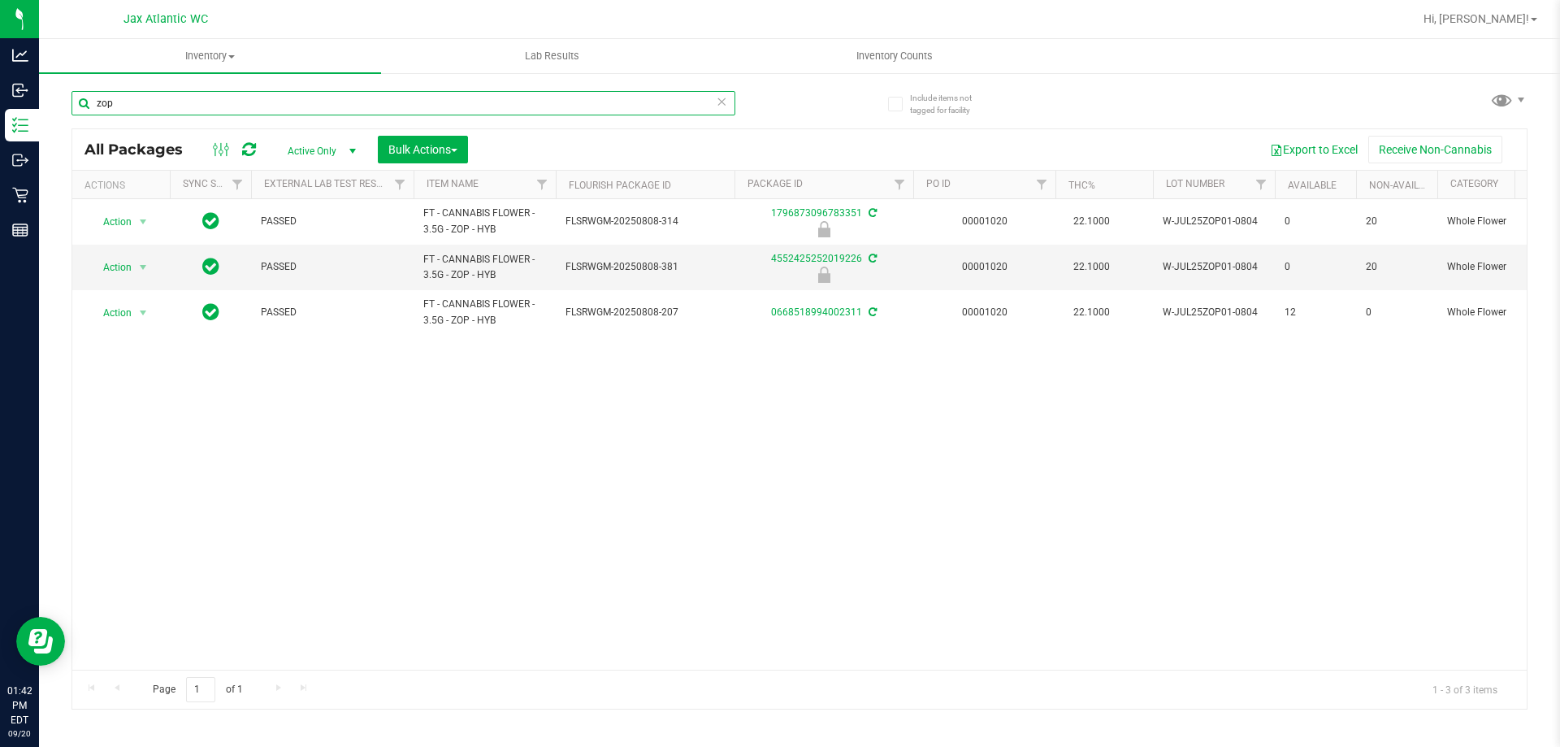
click at [187, 103] on input "zop" at bounding box center [403, 103] width 664 height 24
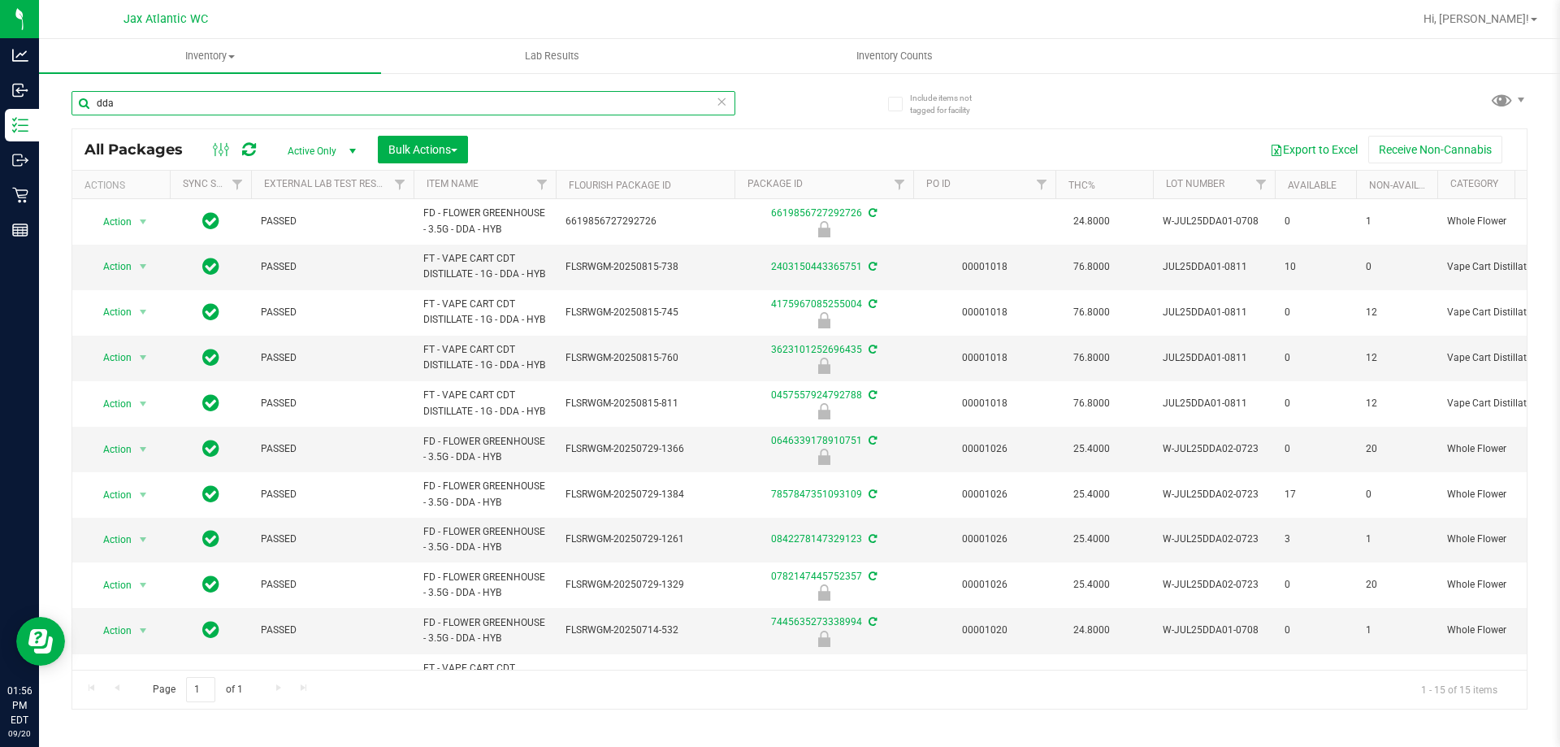
click at [219, 102] on input "dda" at bounding box center [403, 103] width 664 height 24
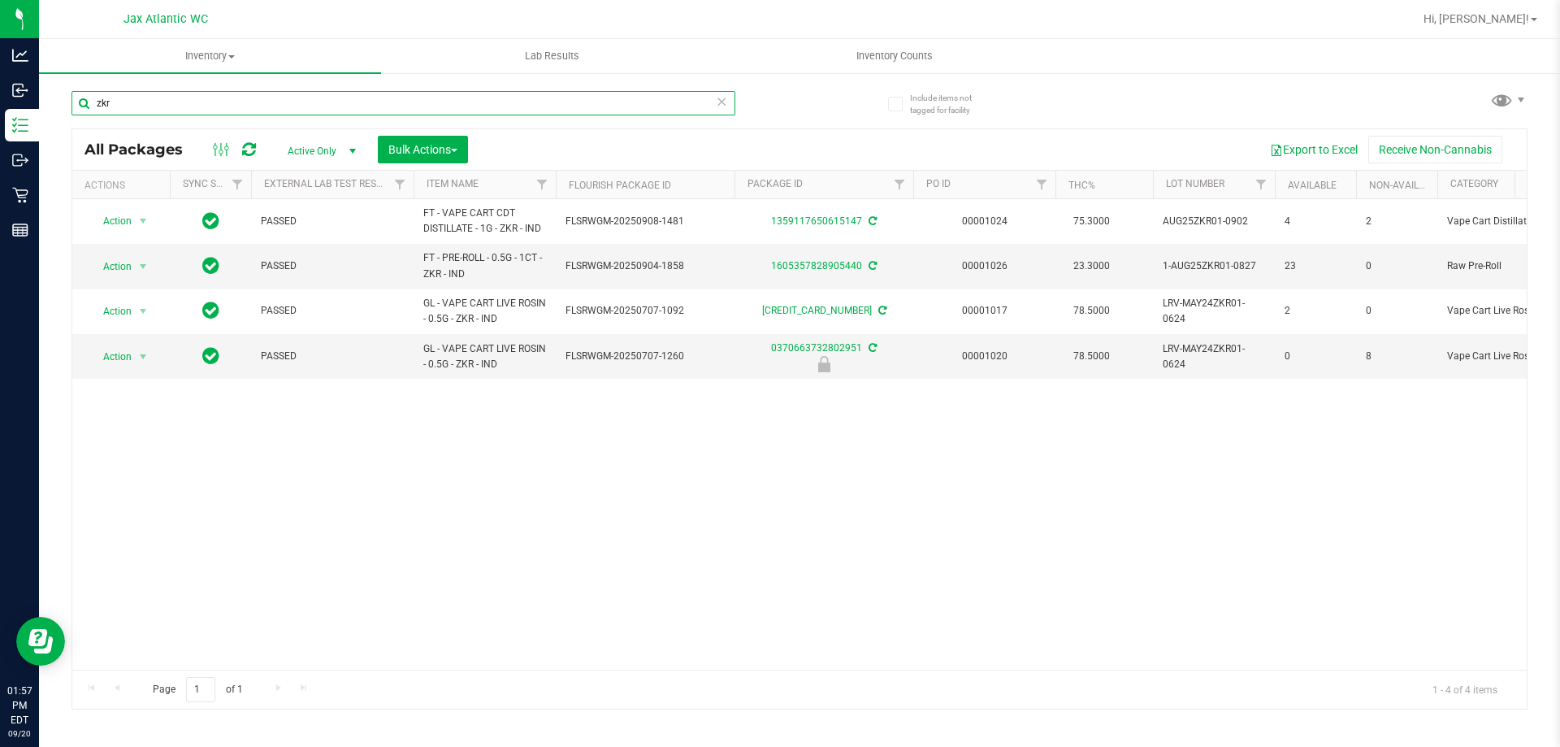
type input "zkr"
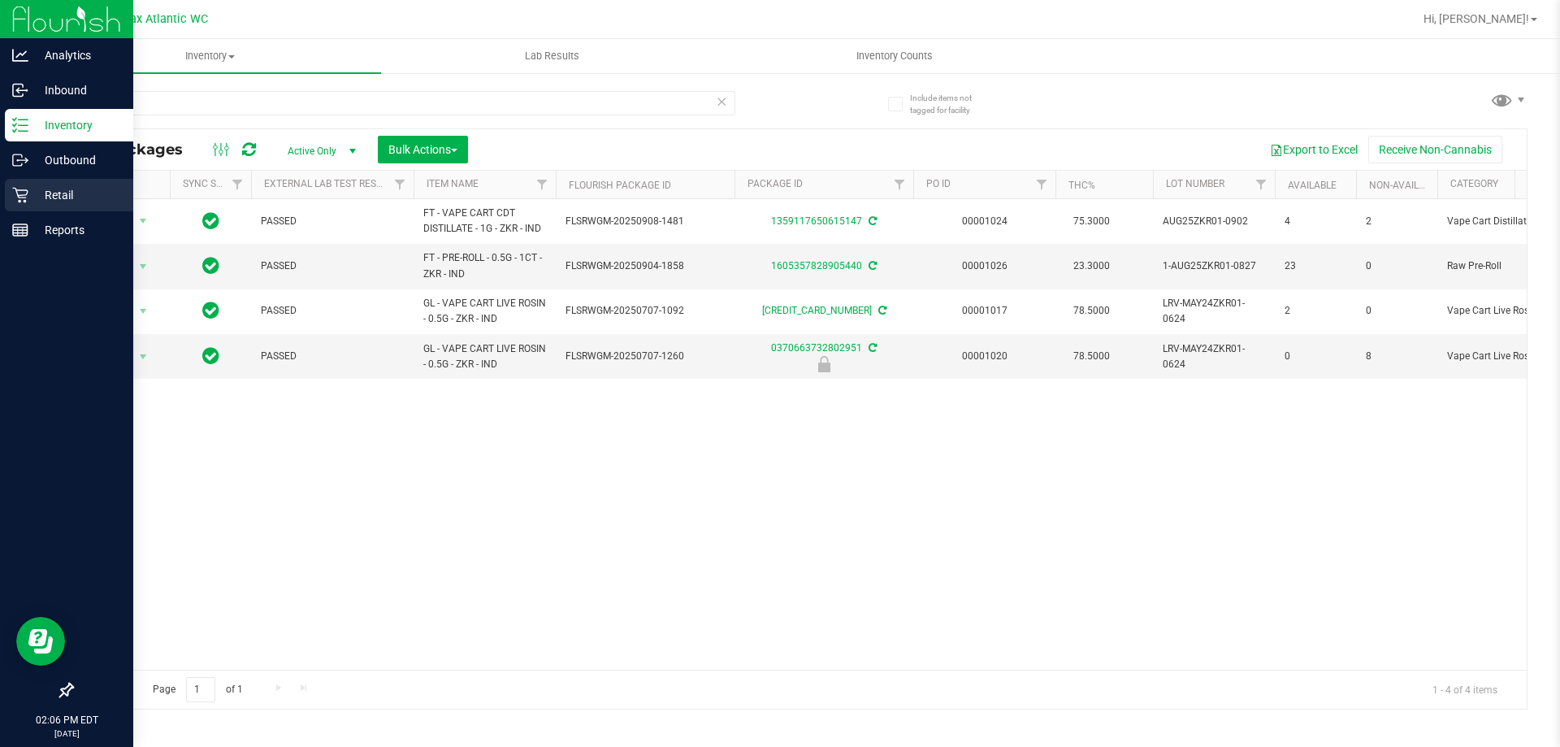
click at [27, 193] on icon at bounding box center [19, 195] width 15 height 15
